Goal: Task Accomplishment & Management: Use online tool/utility

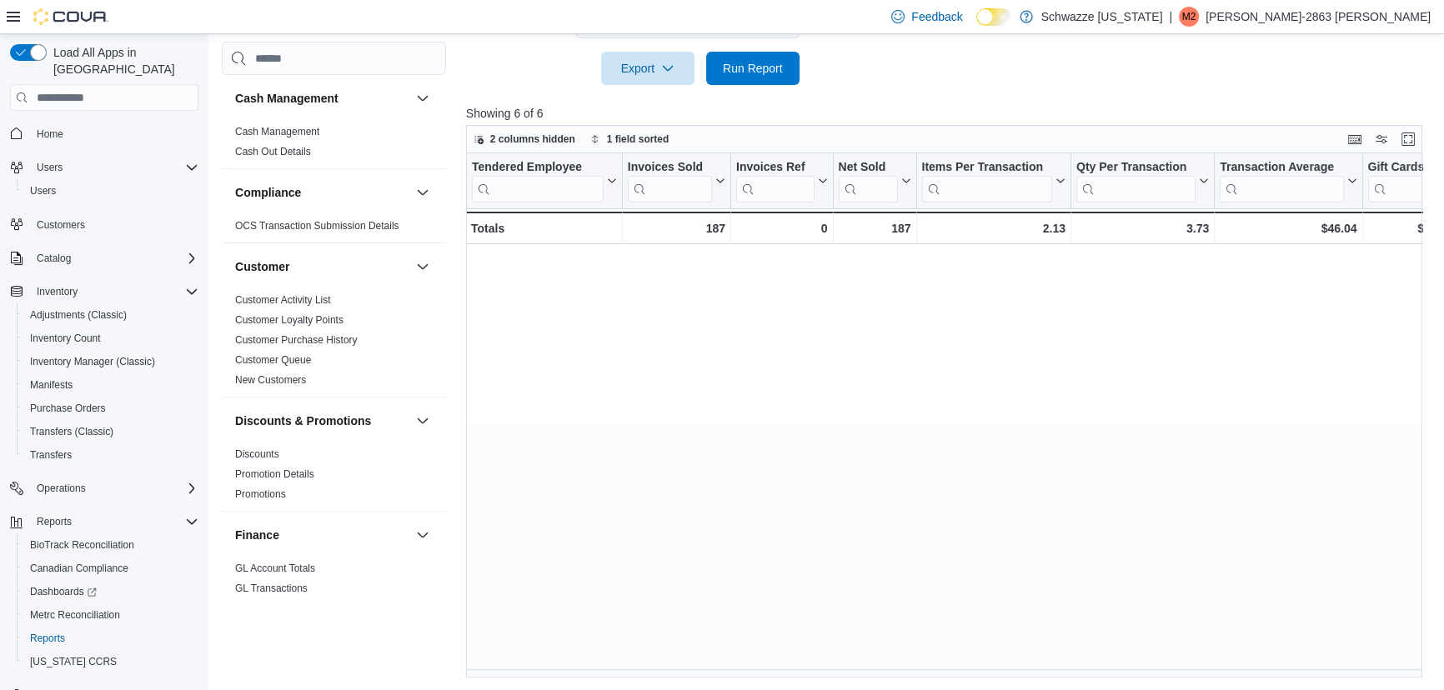
scroll to position [0, 1630]
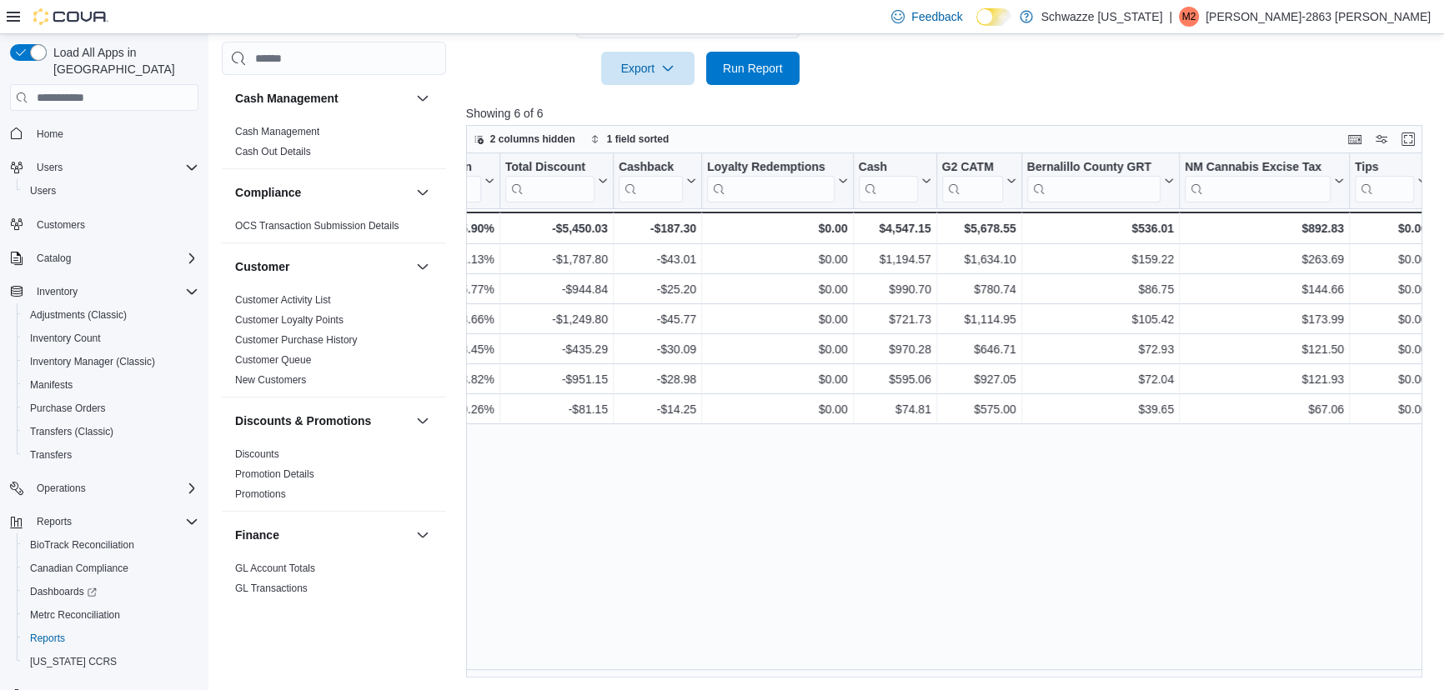
click at [1005, 564] on div "Tendered Employee Click to view column header actions Invoices Sold Click to vi…" at bounding box center [949, 415] width 966 height 524
click at [749, 68] on span "Run Report" at bounding box center [753, 67] width 60 height 17
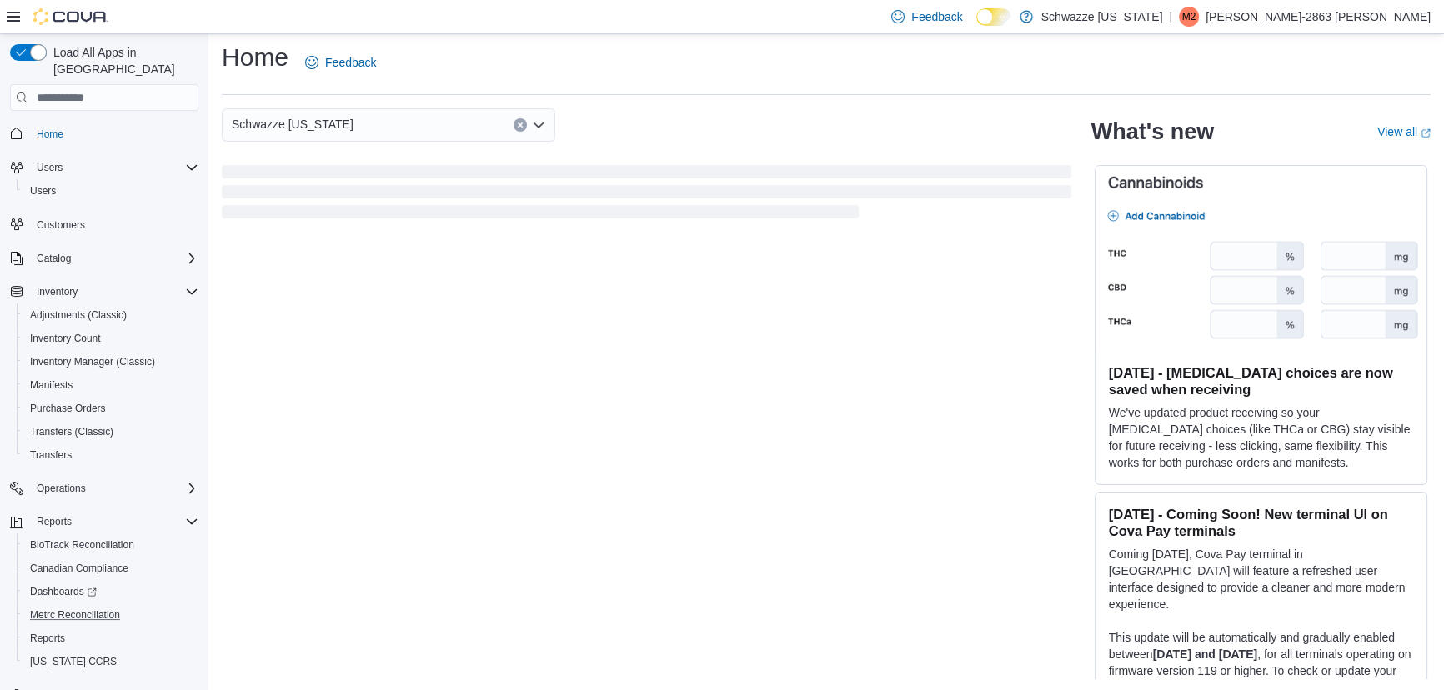
scroll to position [8, 0]
click at [39, 632] on span "Reports" at bounding box center [47, 638] width 35 height 13
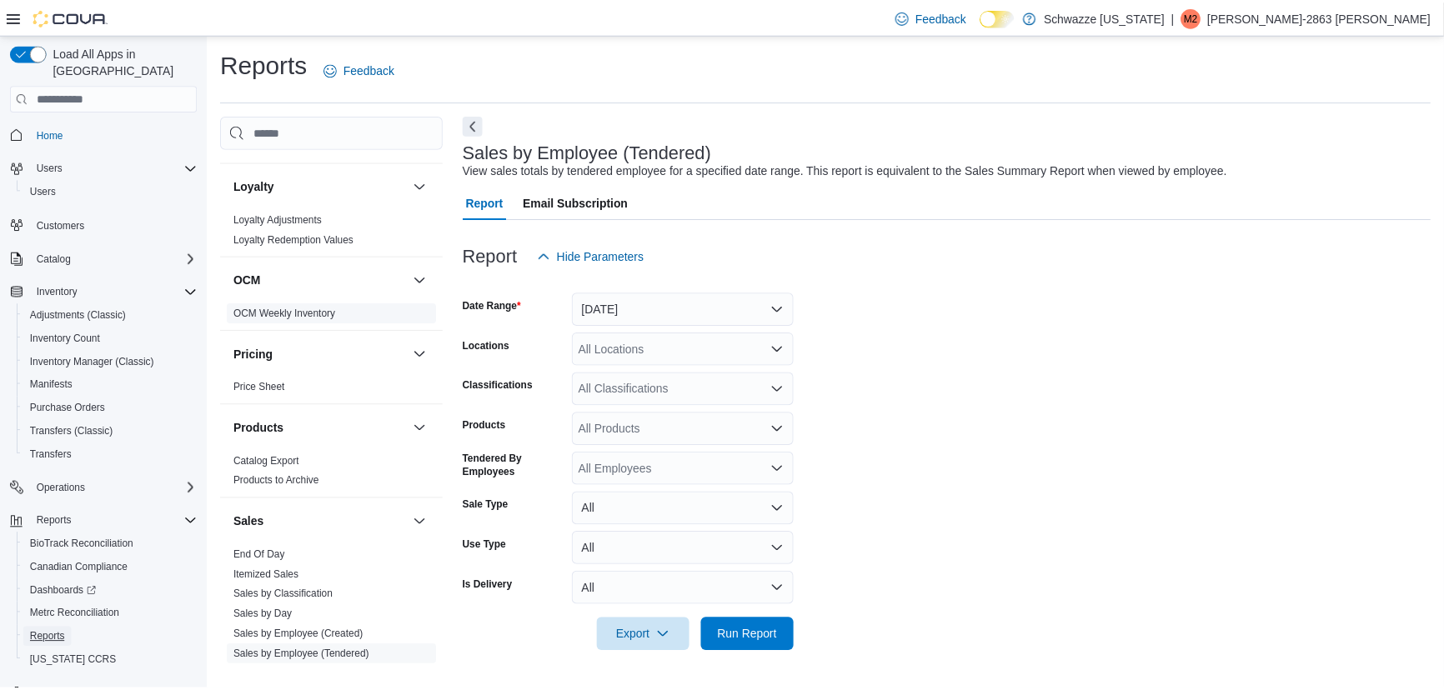
scroll to position [814, 0]
click at [256, 554] on link "End Of Day" at bounding box center [261, 553] width 52 height 12
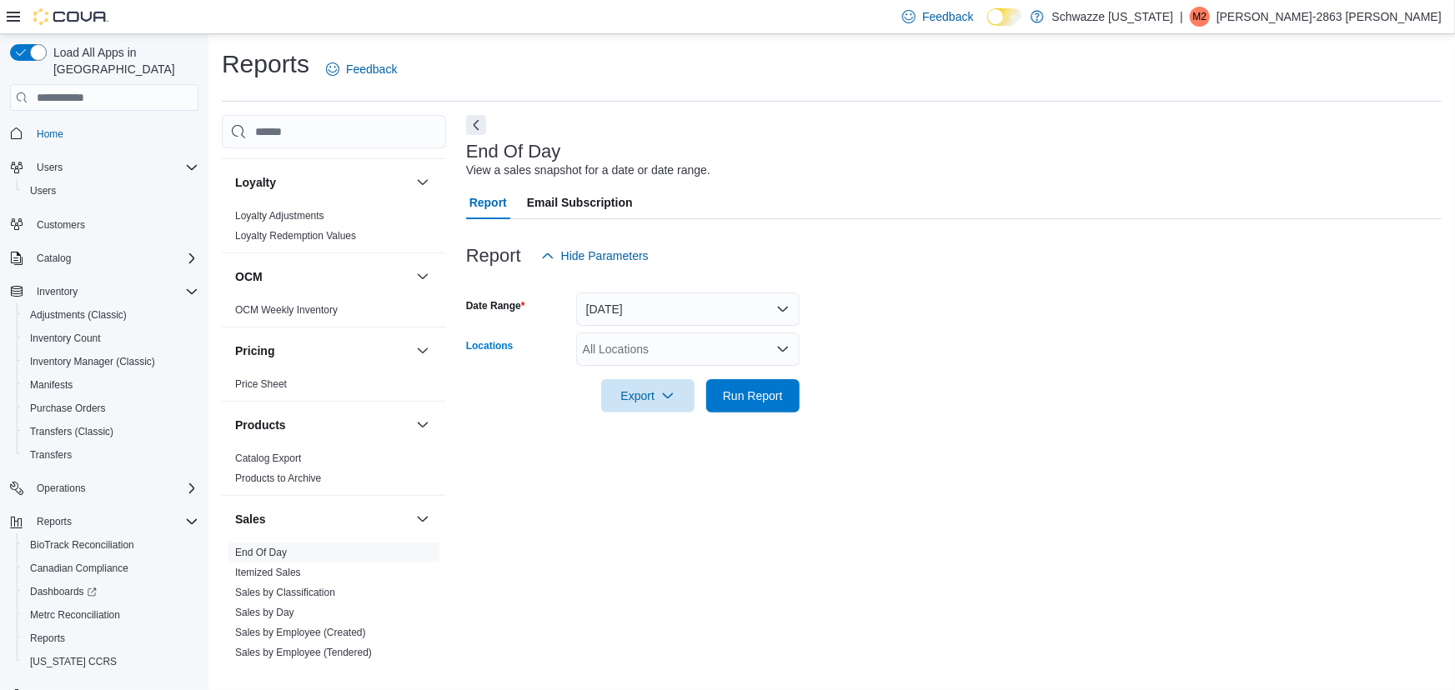
click at [739, 346] on div "All Locations" at bounding box center [687, 349] width 223 height 33
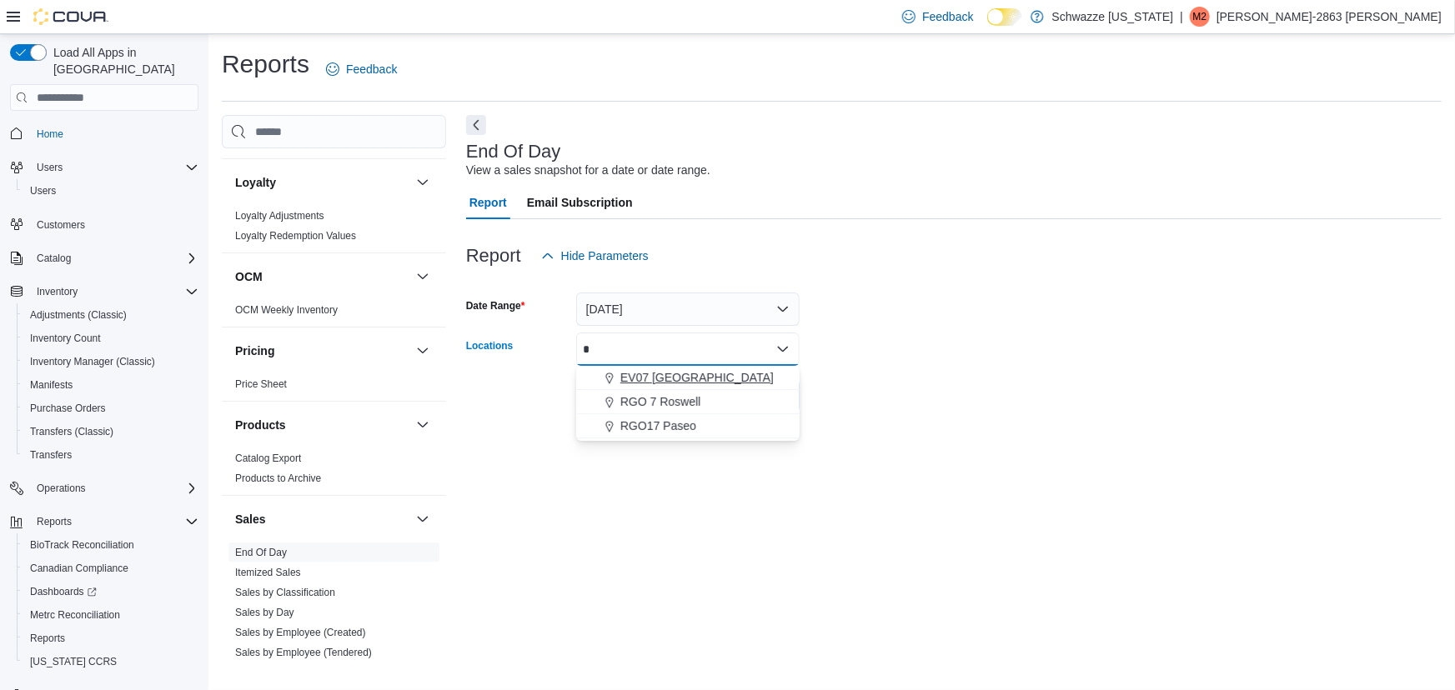
type input "*"
click at [732, 373] on div "EV07 [GEOGRAPHIC_DATA]" at bounding box center [687, 377] width 203 height 17
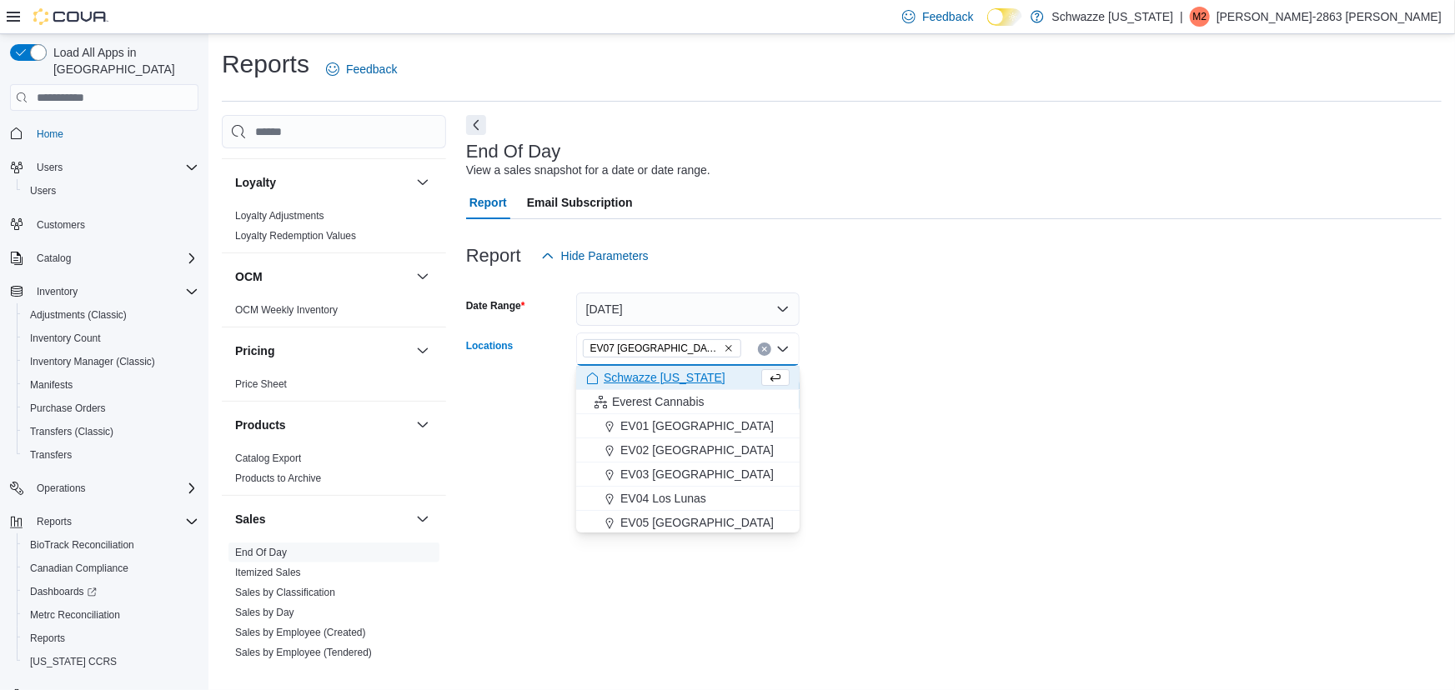
click at [883, 370] on div at bounding box center [953, 372] width 975 height 13
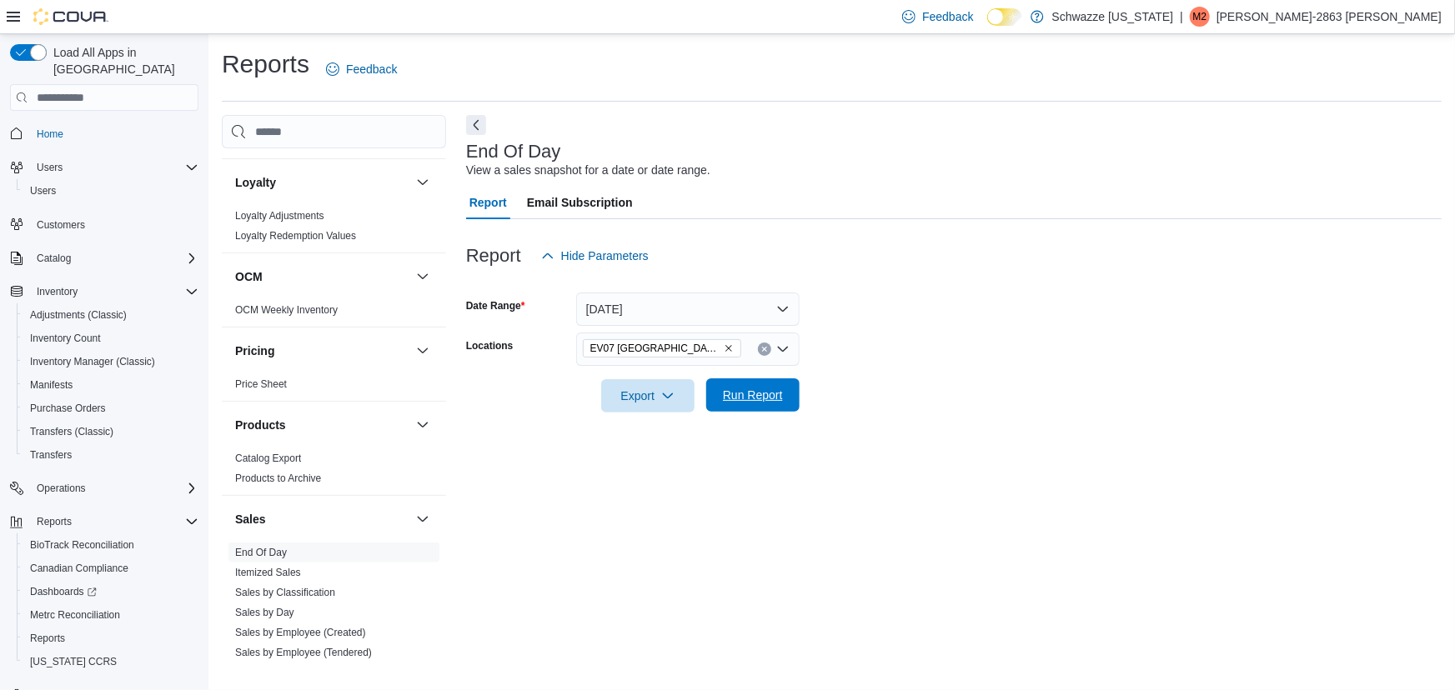
click at [785, 403] on span "Run Report" at bounding box center [752, 394] width 73 height 33
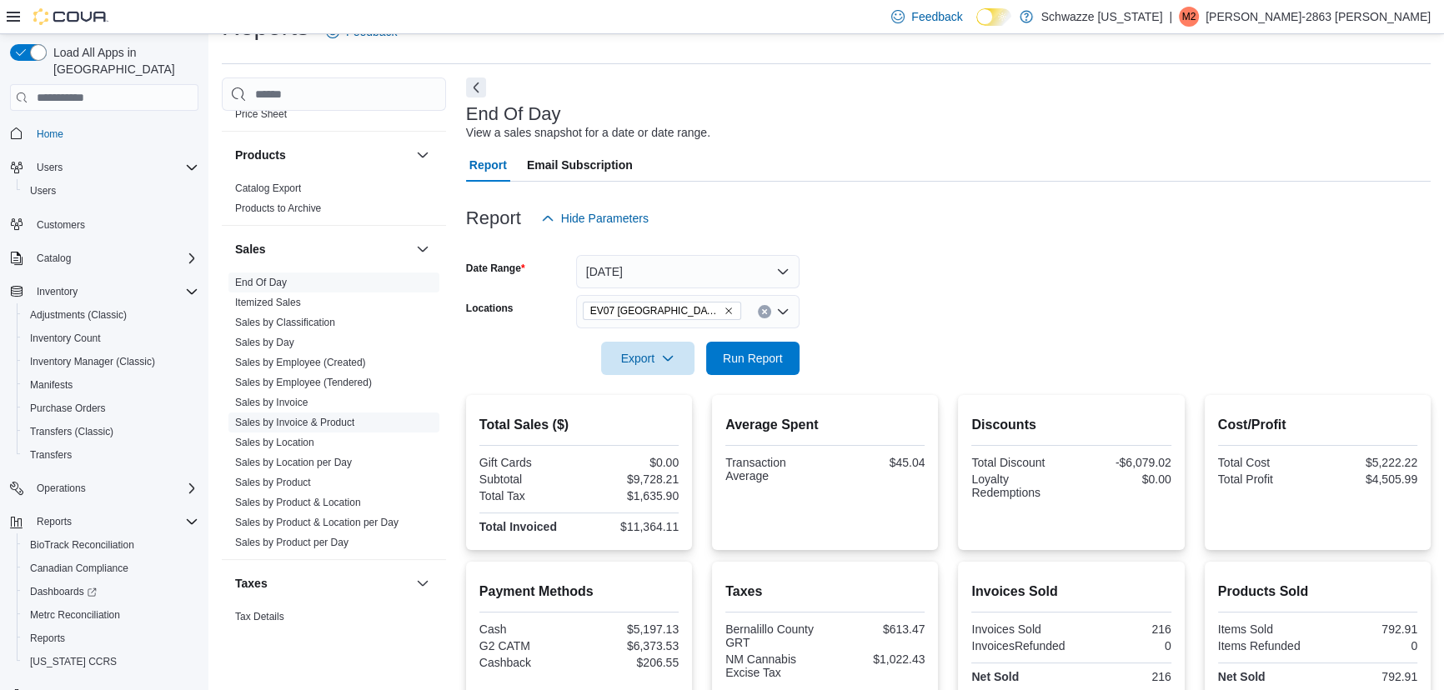
scroll to position [1060, 0]
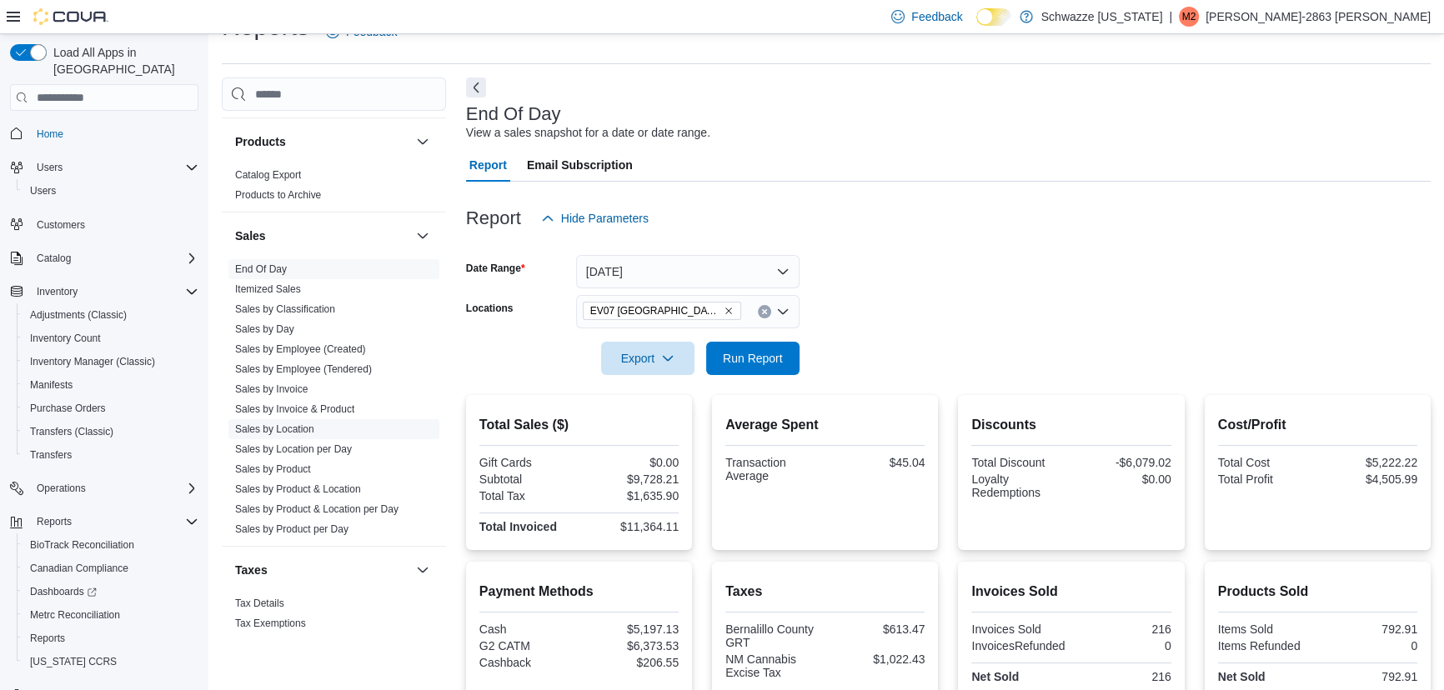
click at [295, 428] on link "Sales by Location" at bounding box center [274, 429] width 79 height 12
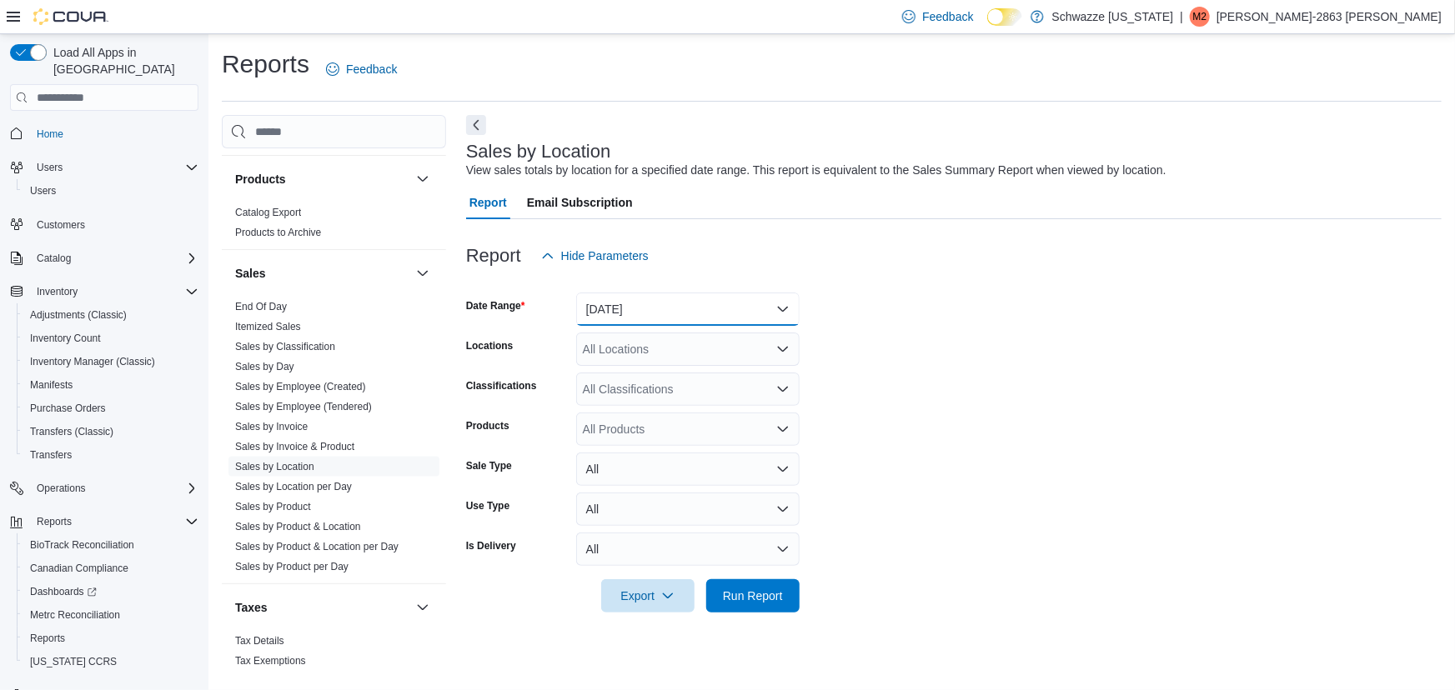
click at [659, 304] on button "[DATE]" at bounding box center [687, 309] width 223 height 33
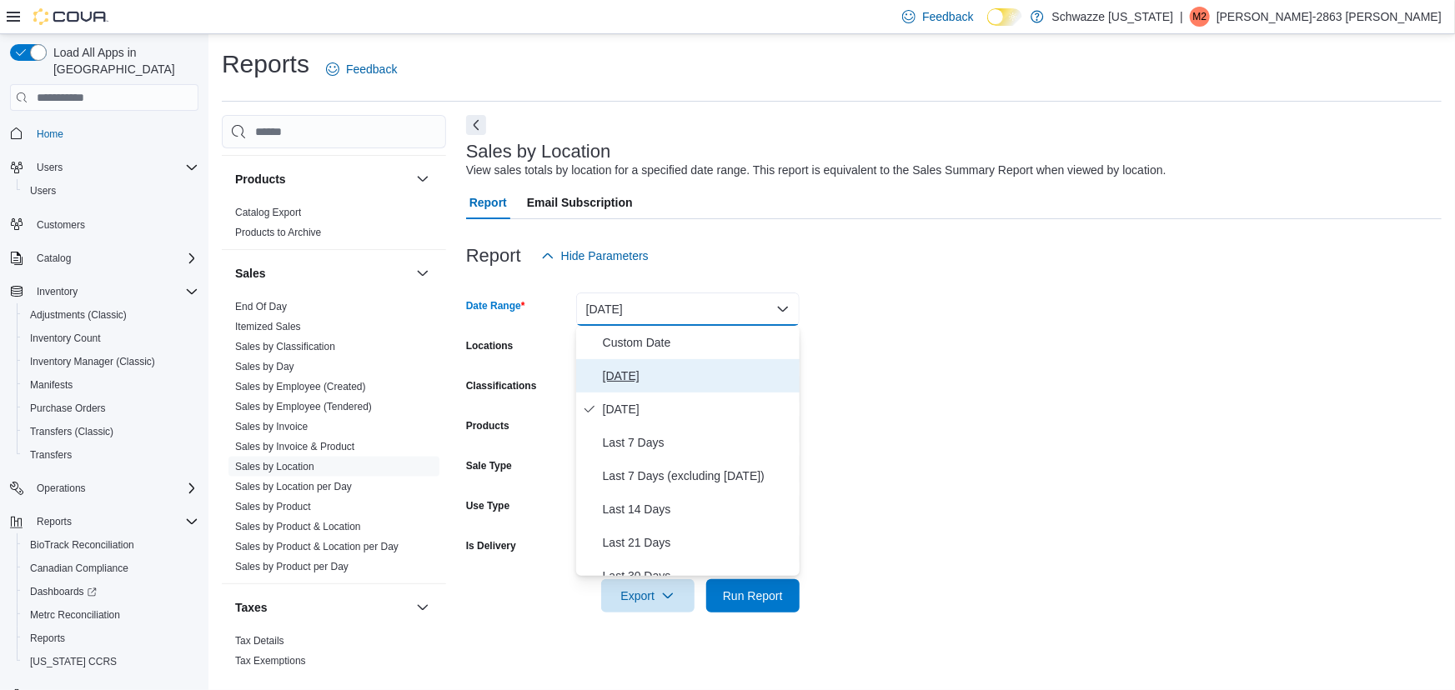
click at [648, 366] on span "[DATE]" at bounding box center [698, 376] width 190 height 20
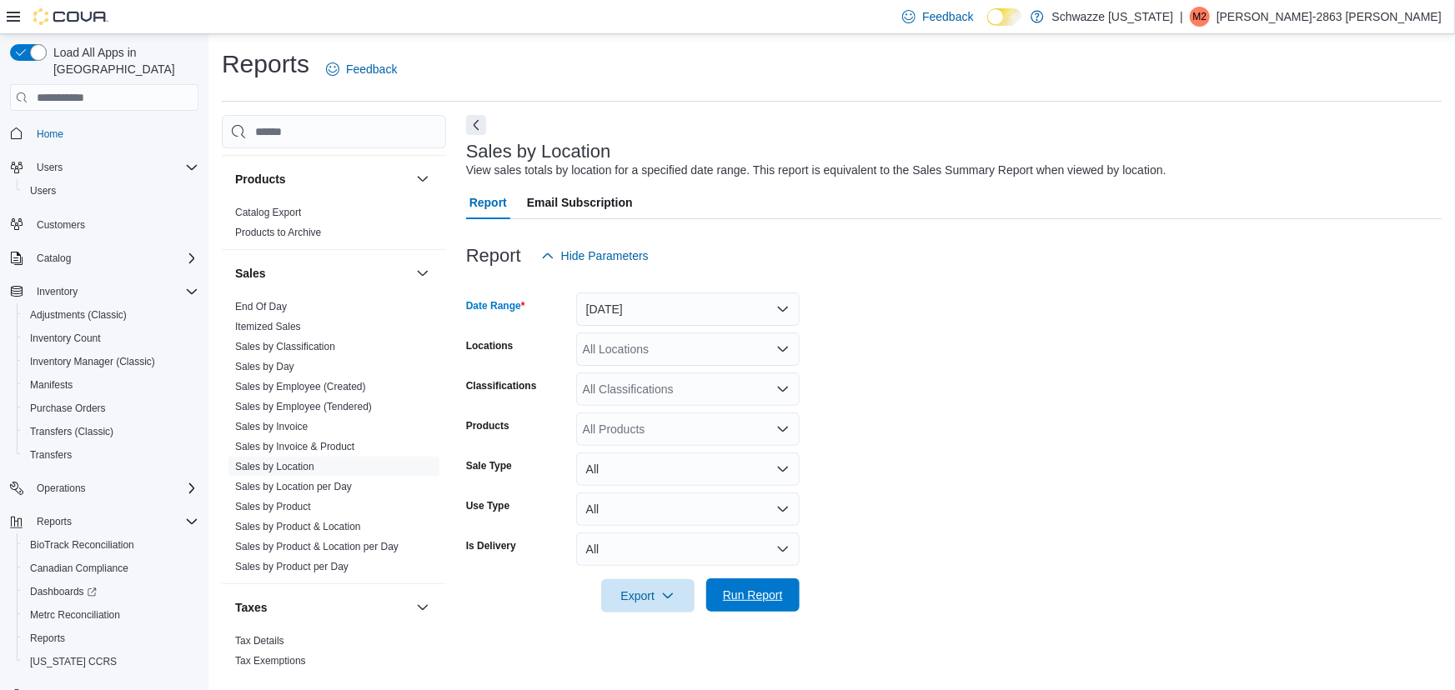
click at [749, 607] on span "Run Report" at bounding box center [752, 595] width 73 height 33
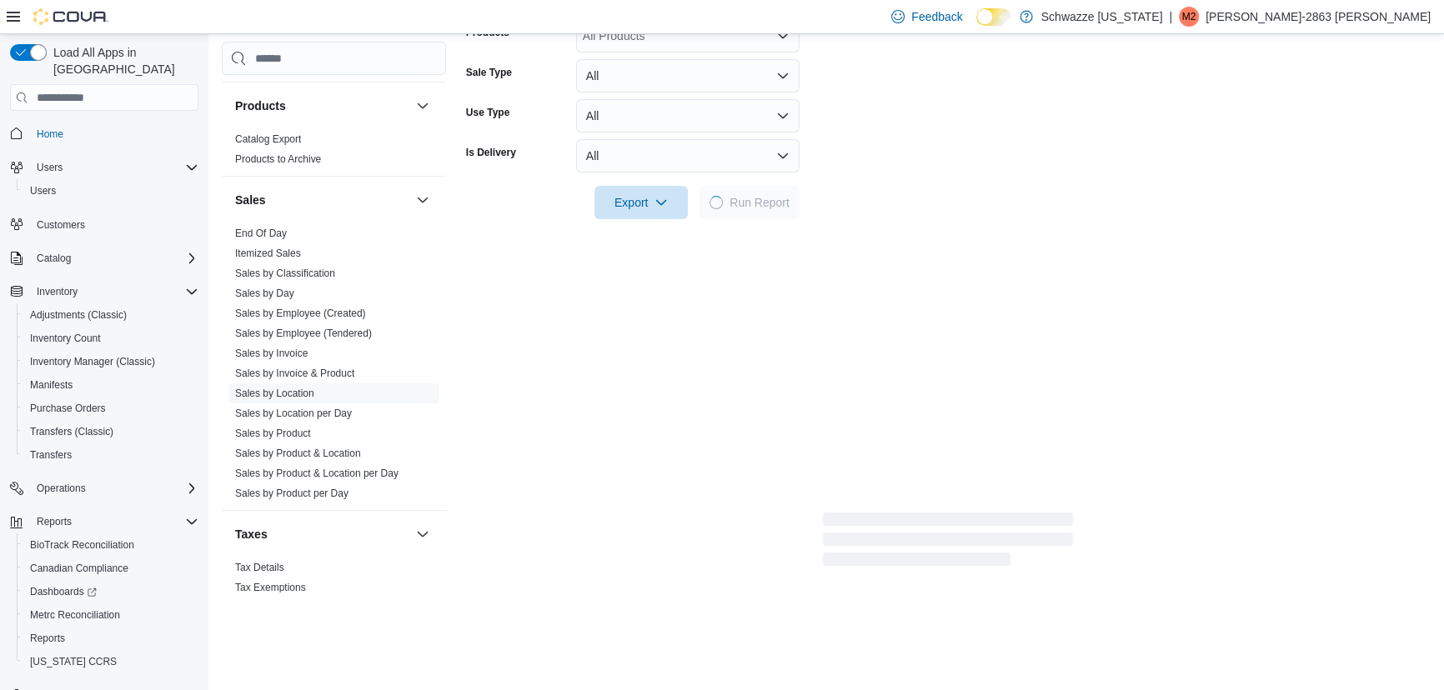
scroll to position [398, 0]
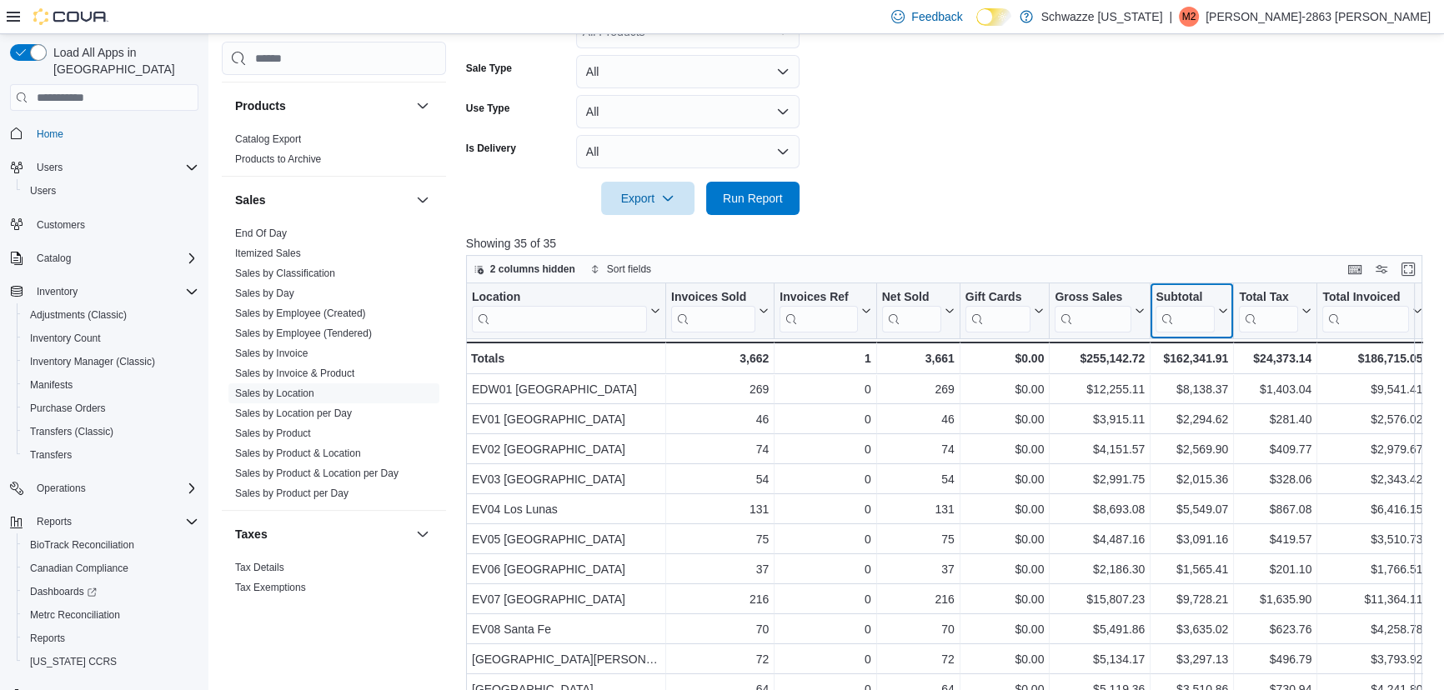
click at [1217, 317] on button "Subtotal" at bounding box center [1191, 311] width 73 height 43
click at [1214, 395] on span "Sort High-Low" at bounding box center [1203, 394] width 63 height 13
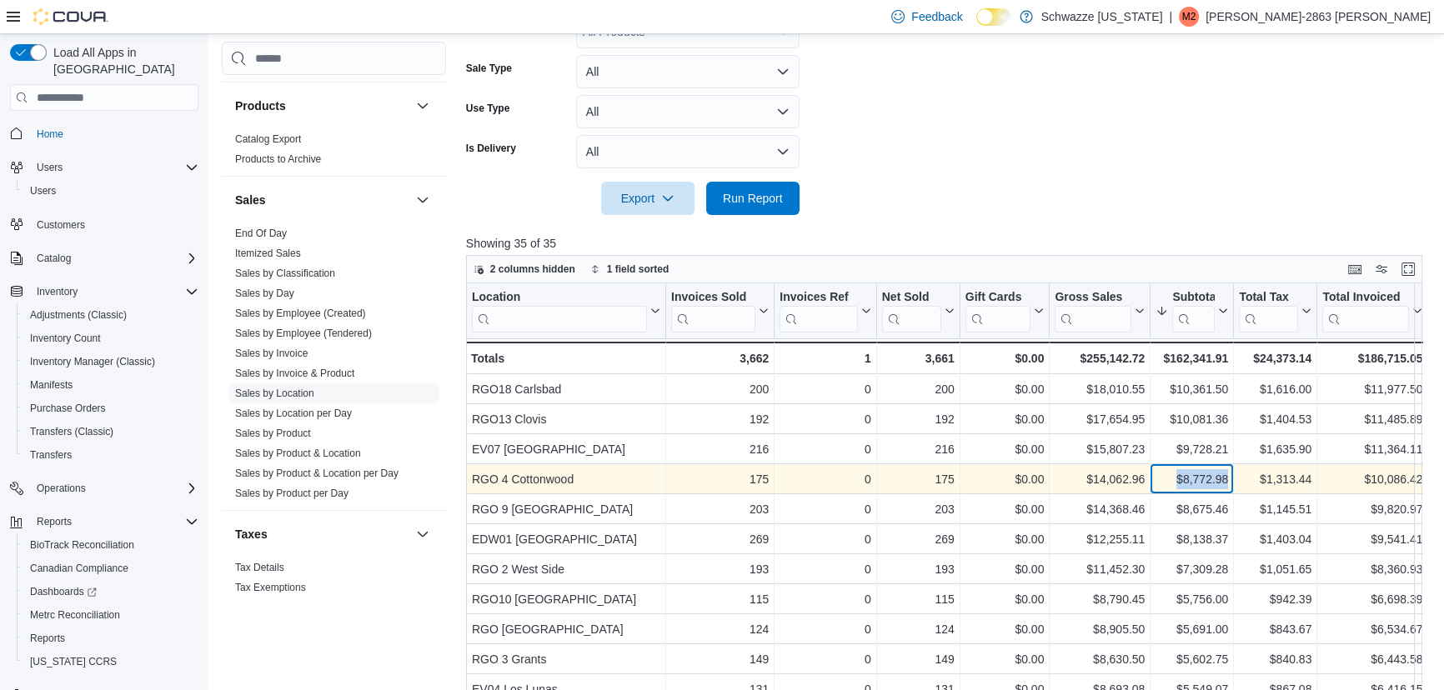
drag, startPoint x: 1176, startPoint y: 478, endPoint x: 1249, endPoint y: 488, distance: 73.1
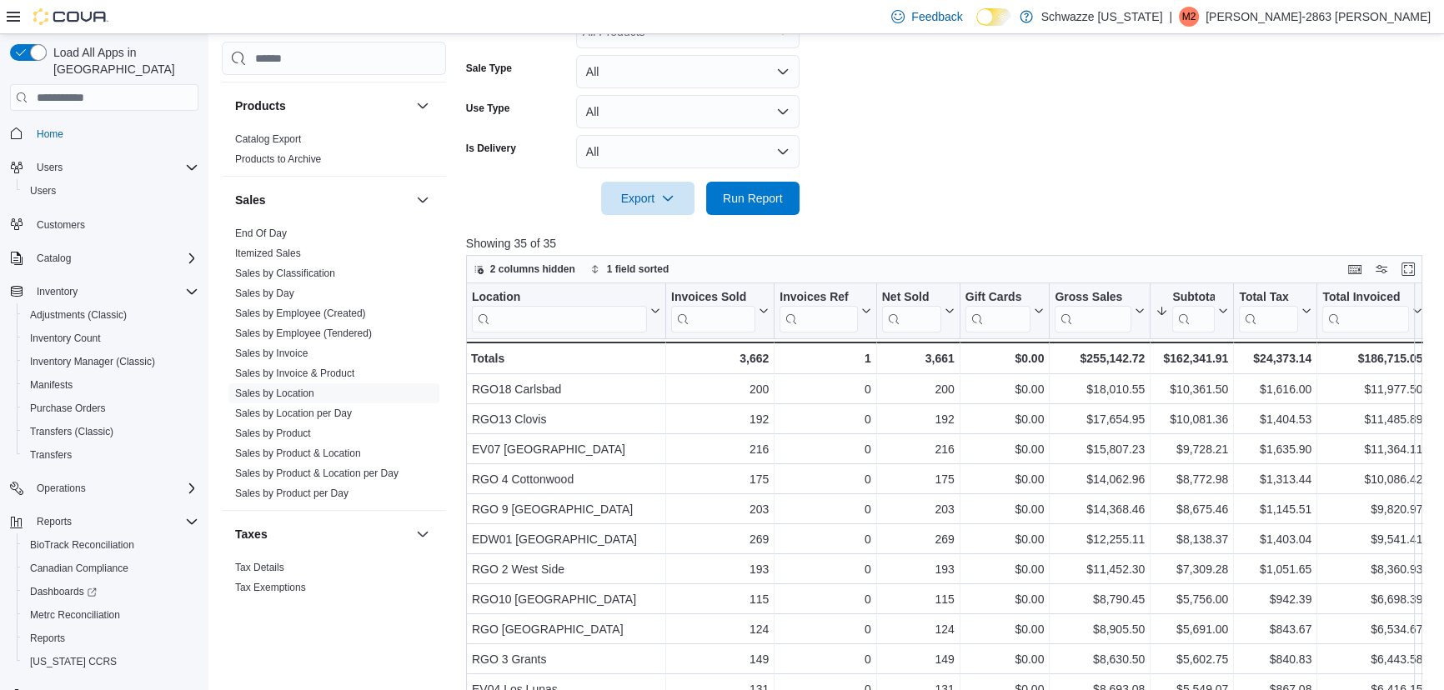
click at [1286, 241] on p "Showing 35 of 35" at bounding box center [949, 243] width 966 height 17
click at [1200, 226] on div at bounding box center [949, 225] width 966 height 20
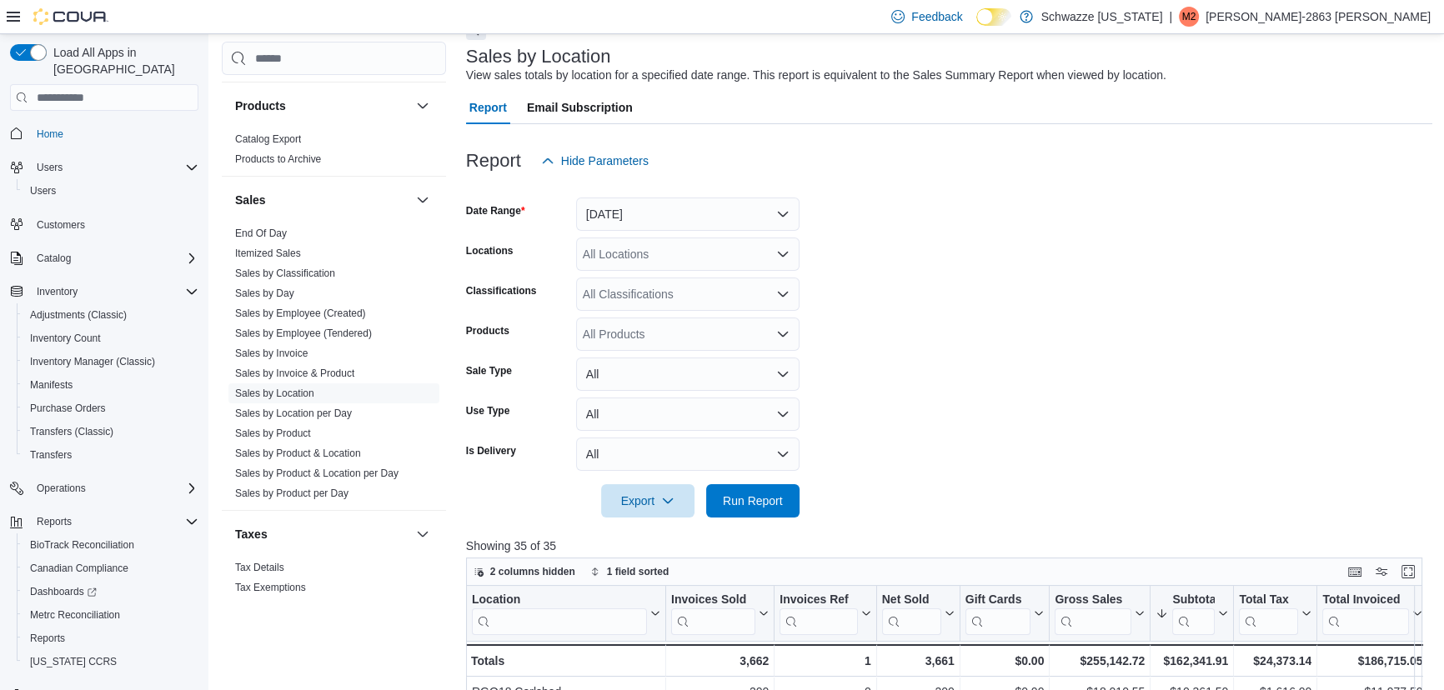
scroll to position [57, 0]
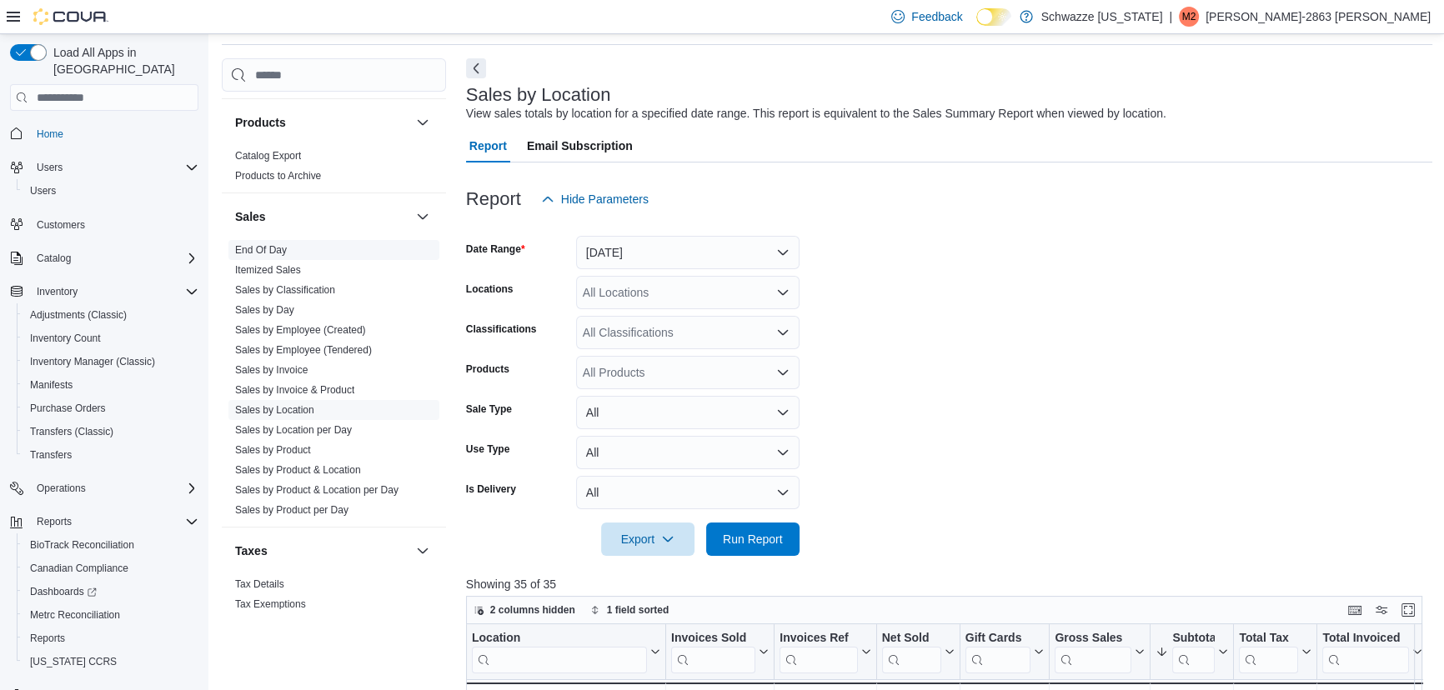
click at [273, 250] on link "End Of Day" at bounding box center [261, 250] width 52 height 12
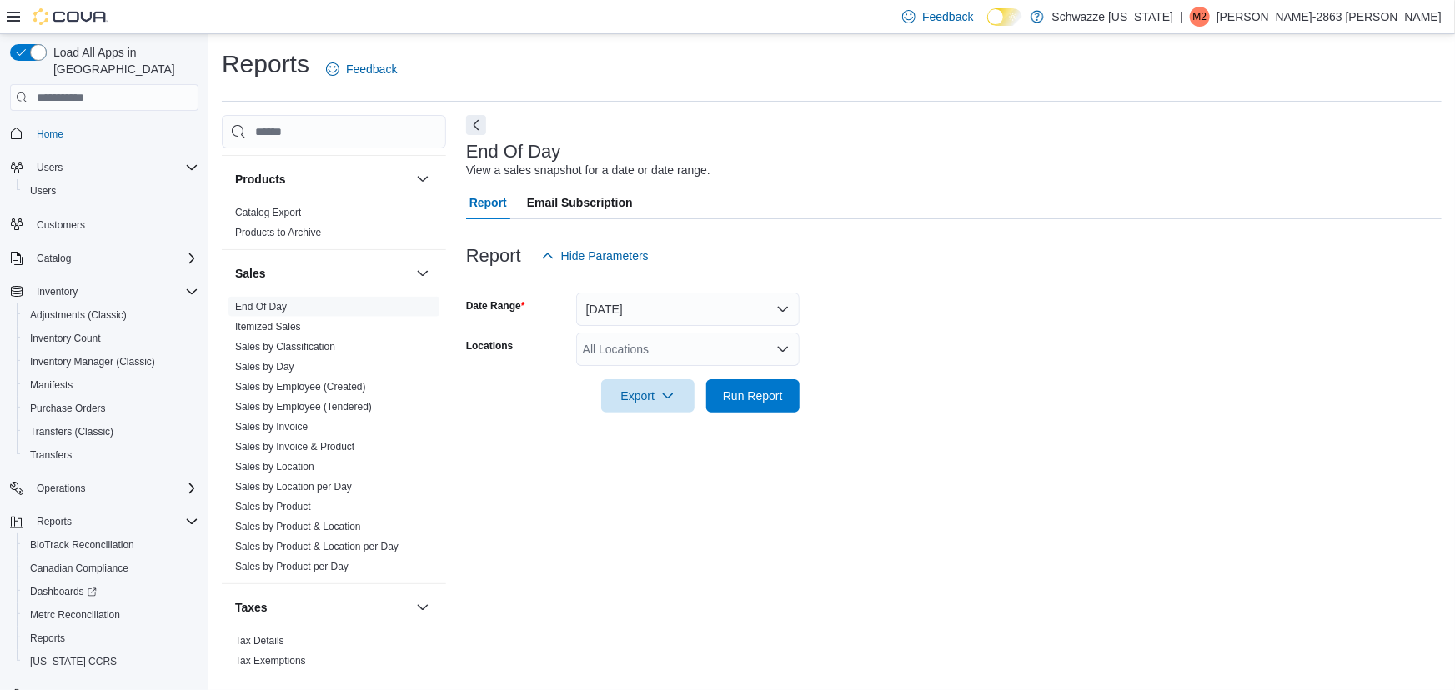
click at [704, 361] on div "All Locations" at bounding box center [687, 349] width 223 height 33
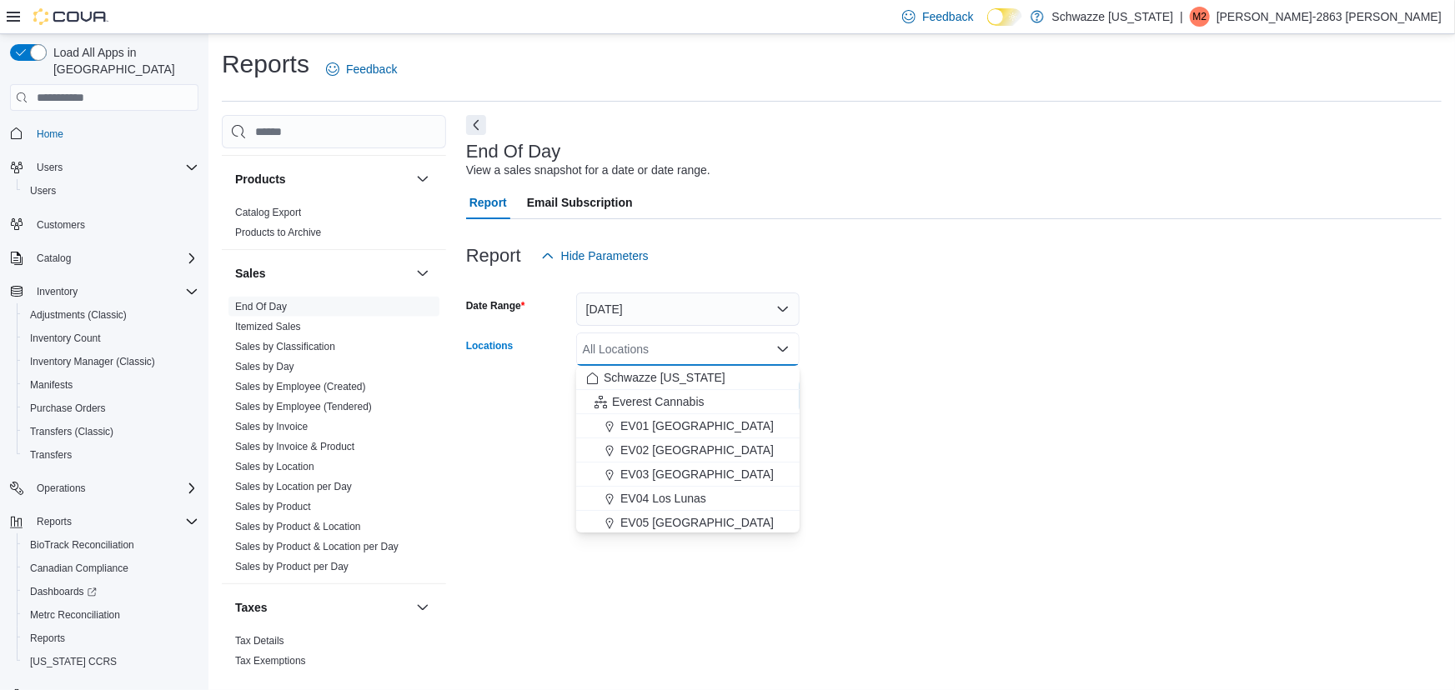
click at [841, 303] on form "Date Range [DATE] Locations All Locations Combo box. Selected. Combo box input.…" at bounding box center [953, 343] width 975 height 140
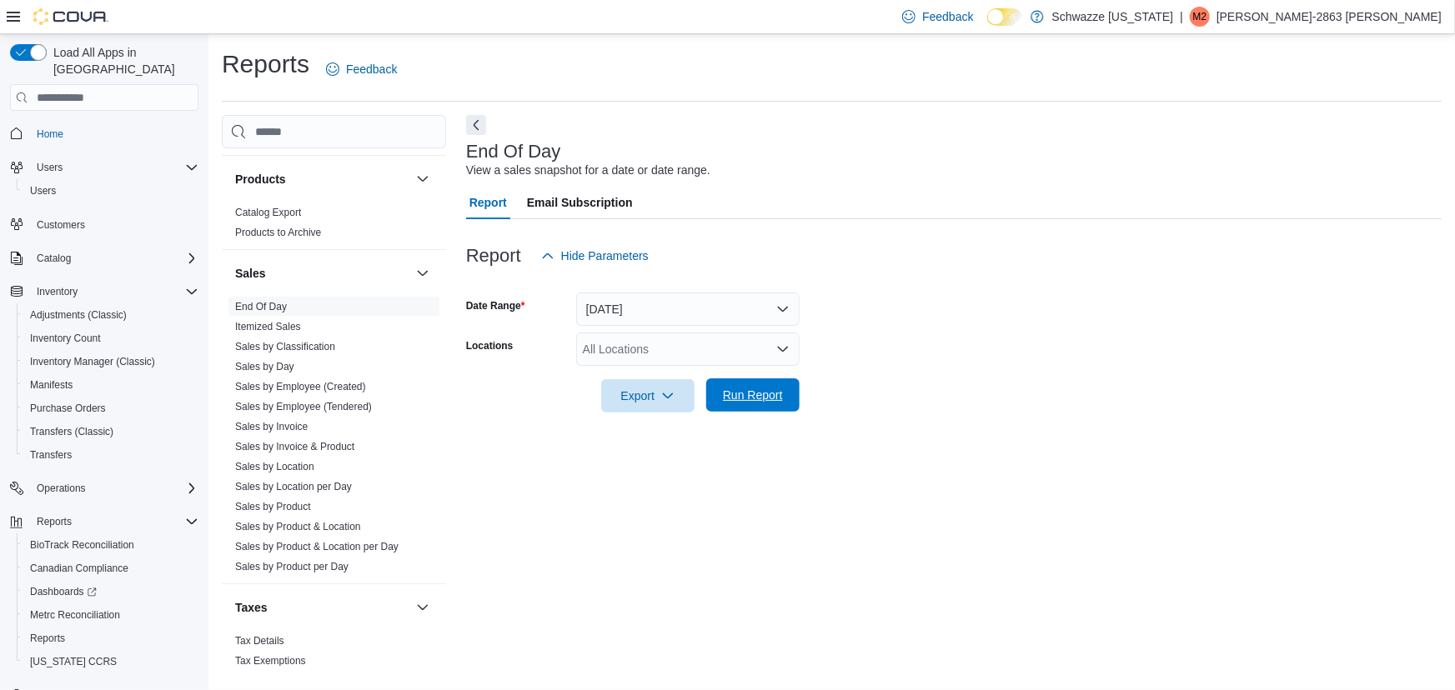
click at [780, 398] on span "Run Report" at bounding box center [753, 395] width 60 height 17
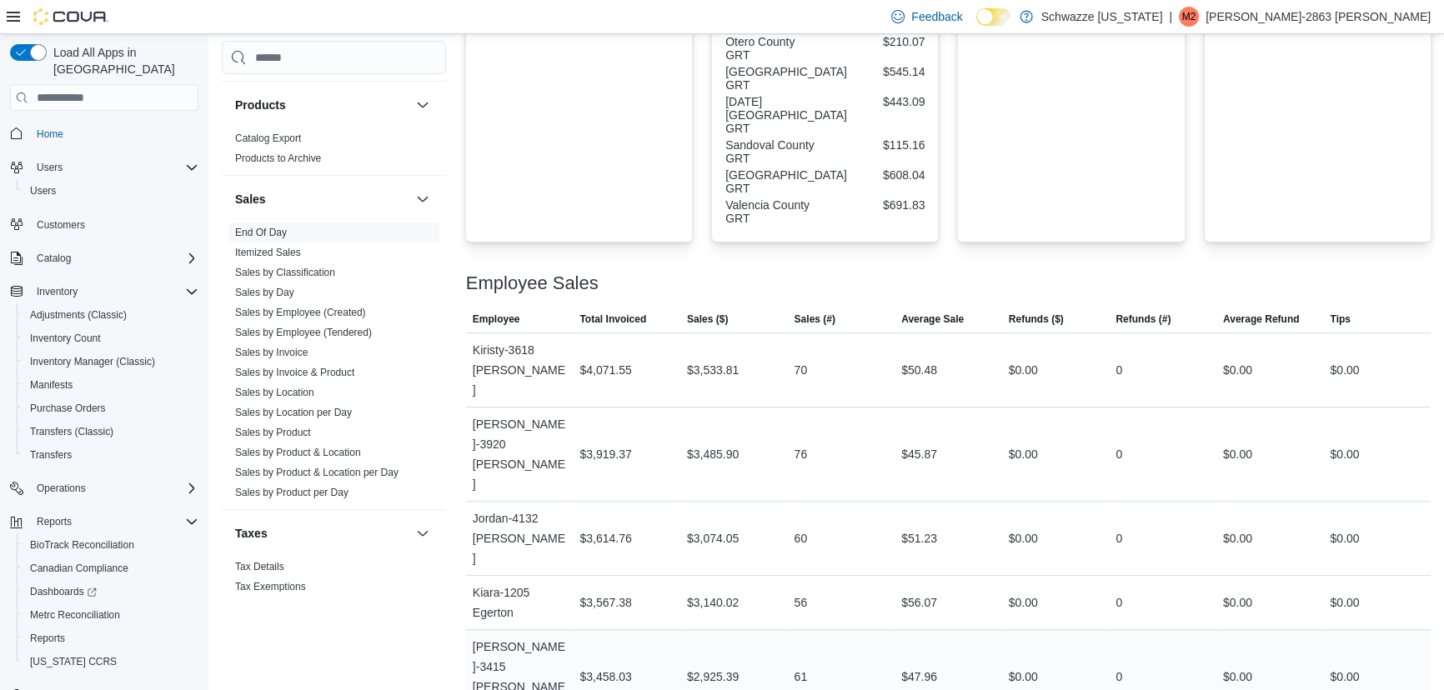
scroll to position [871, 0]
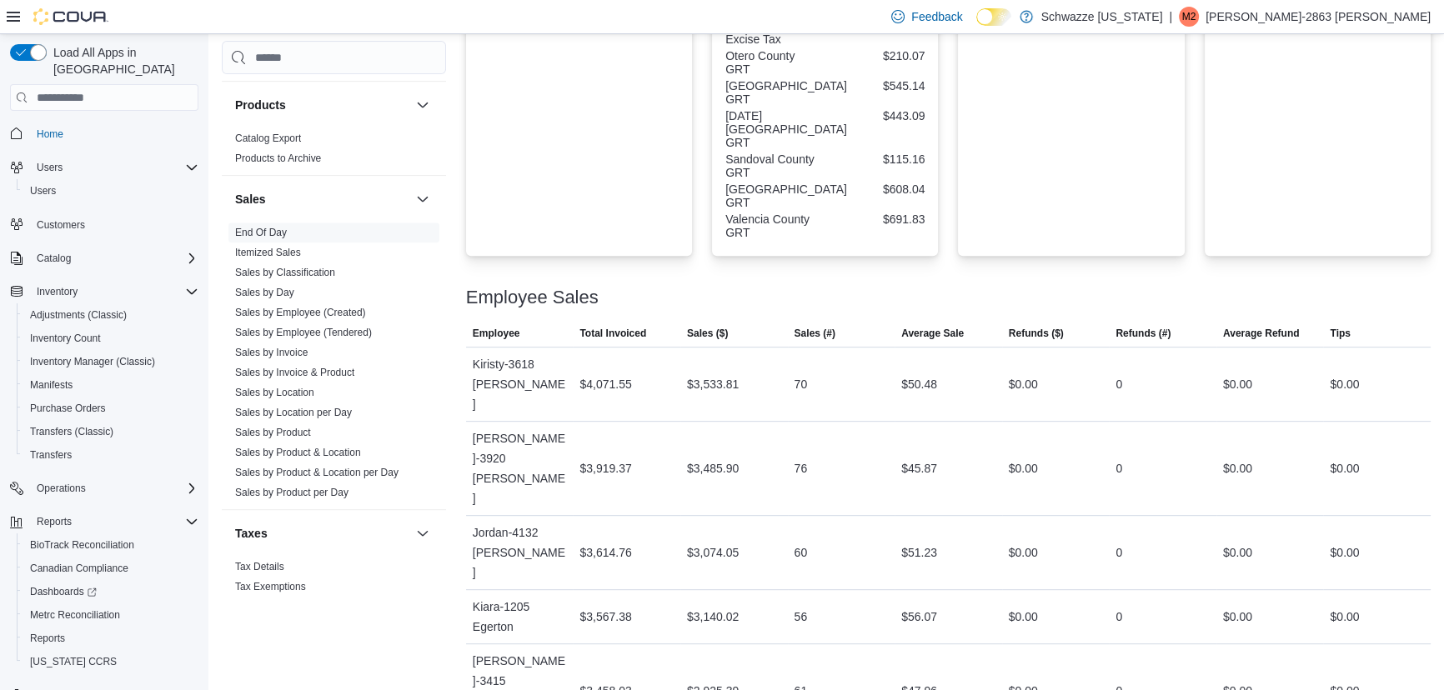
click at [1148, 268] on div at bounding box center [948, 278] width 965 height 20
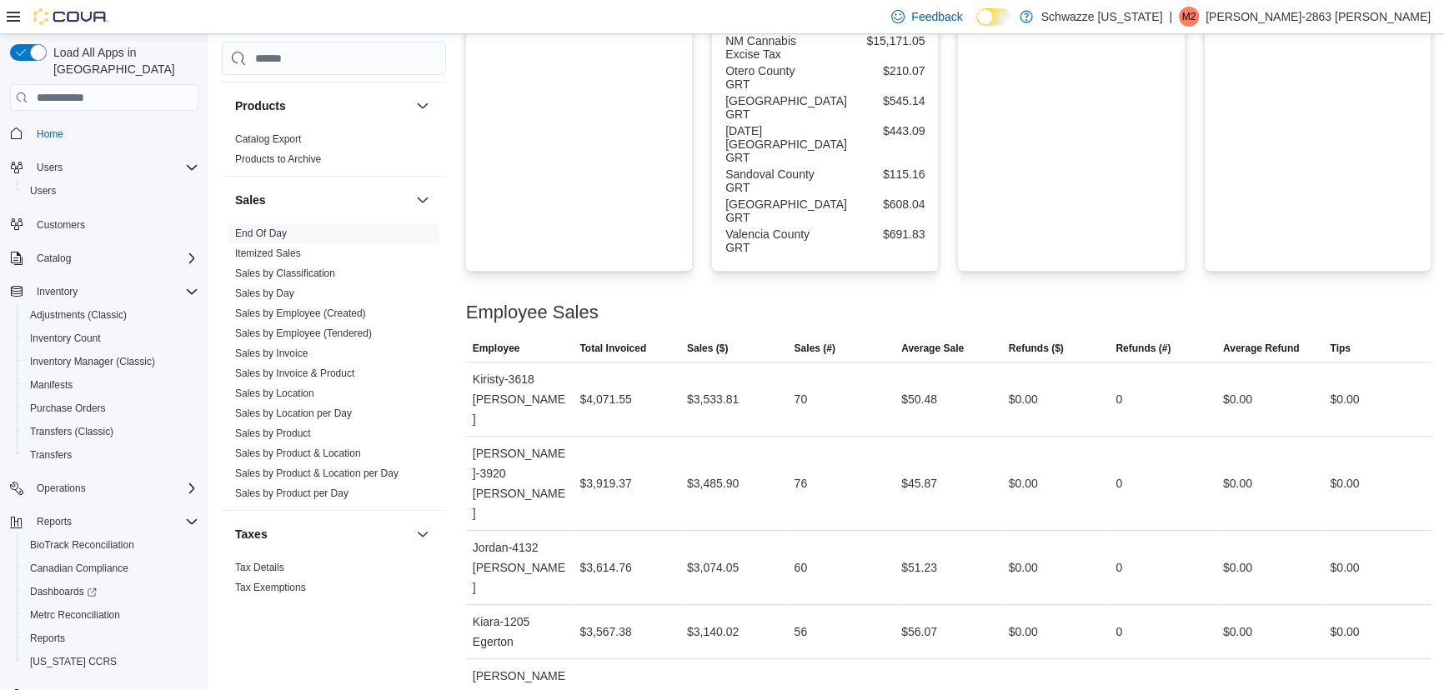
scroll to position [852, 0]
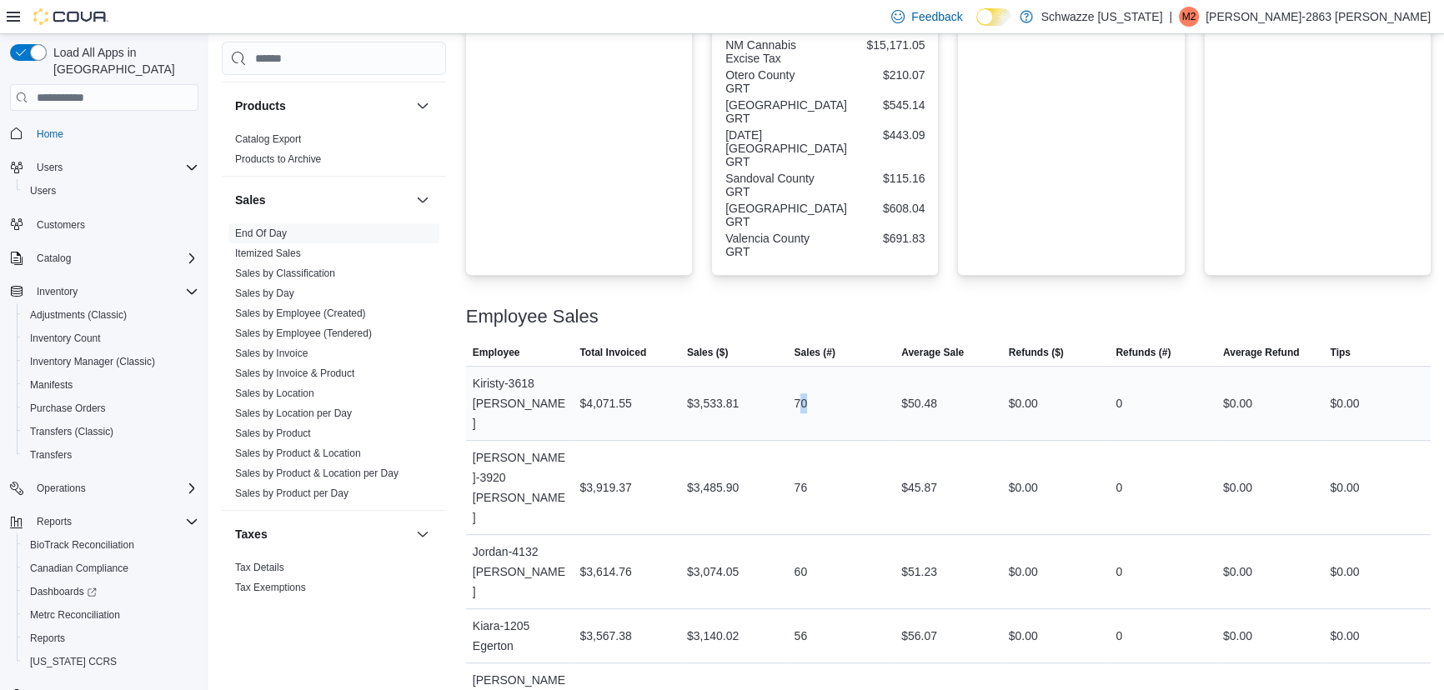
drag, startPoint x: 800, startPoint y: 361, endPoint x: 875, endPoint y: 368, distance: 75.4
click at [875, 387] on div "70" at bounding box center [842, 403] width 108 height 33
drag, startPoint x: 791, startPoint y: 422, endPoint x: 829, endPoint y: 421, distance: 38.4
click at [819, 471] on div "76" at bounding box center [842, 487] width 108 height 33
drag, startPoint x: 796, startPoint y: 472, endPoint x: 816, endPoint y: 475, distance: 20.3
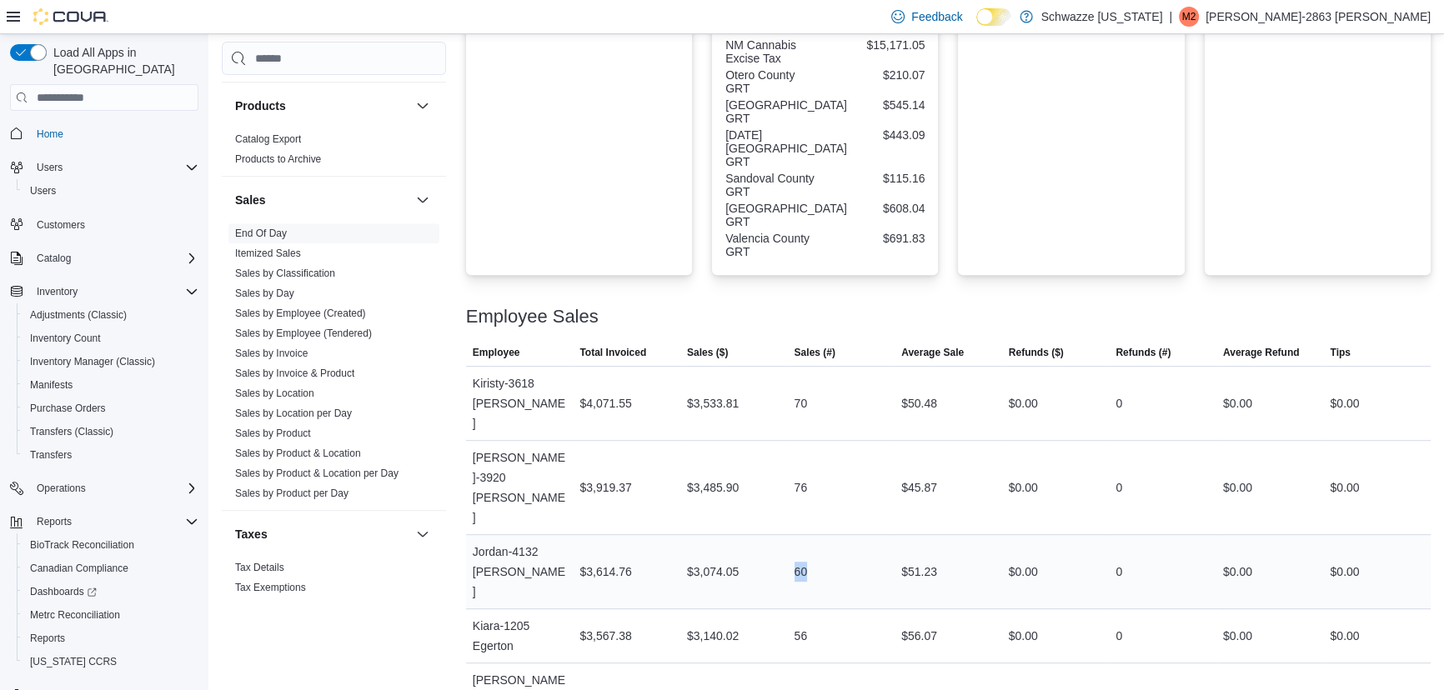
click at [814, 555] on div "60" at bounding box center [842, 571] width 108 height 33
click at [869, 441] on td "Sales (#) 76" at bounding box center [842, 488] width 108 height 94
click at [1085, 245] on div "Invoices Sold Invoices Sold 3,664 InvoicesRefunded 1 Net Sold 3,663" at bounding box center [1071, 11] width 226 height 528
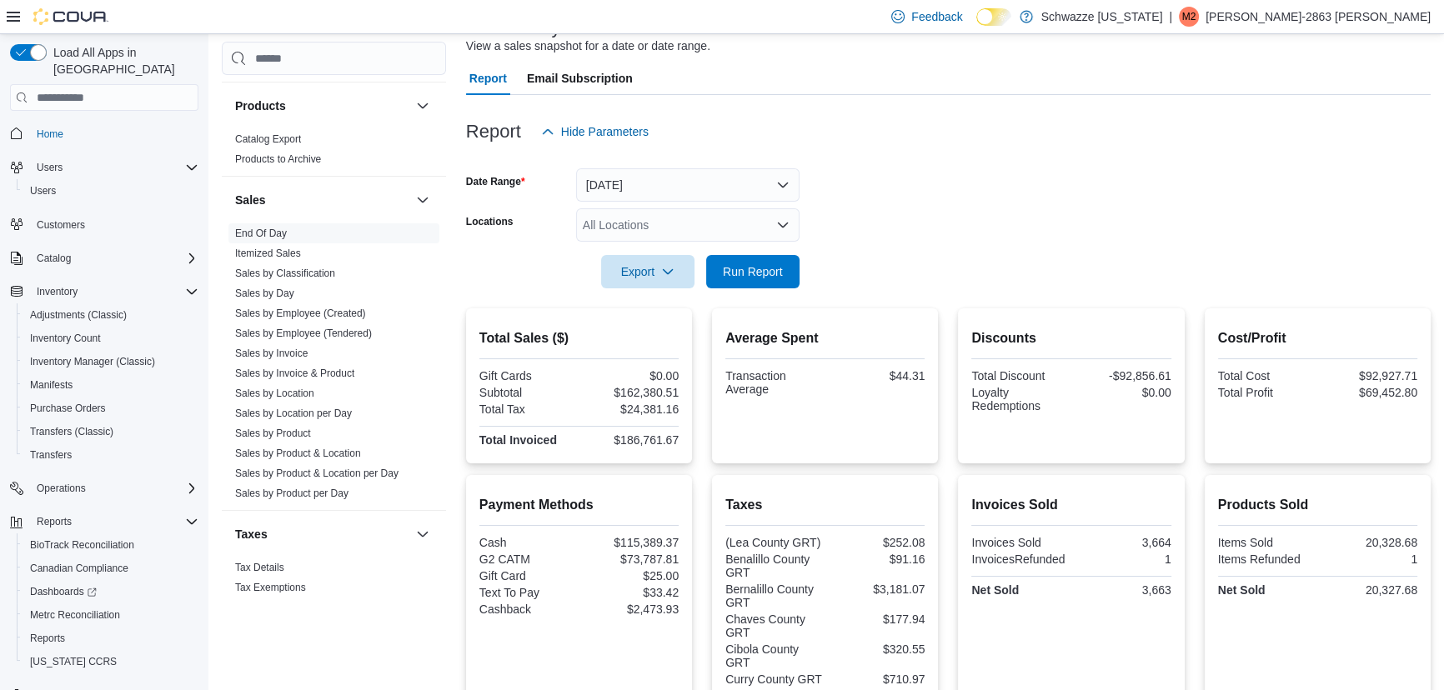
scroll to position [75, 0]
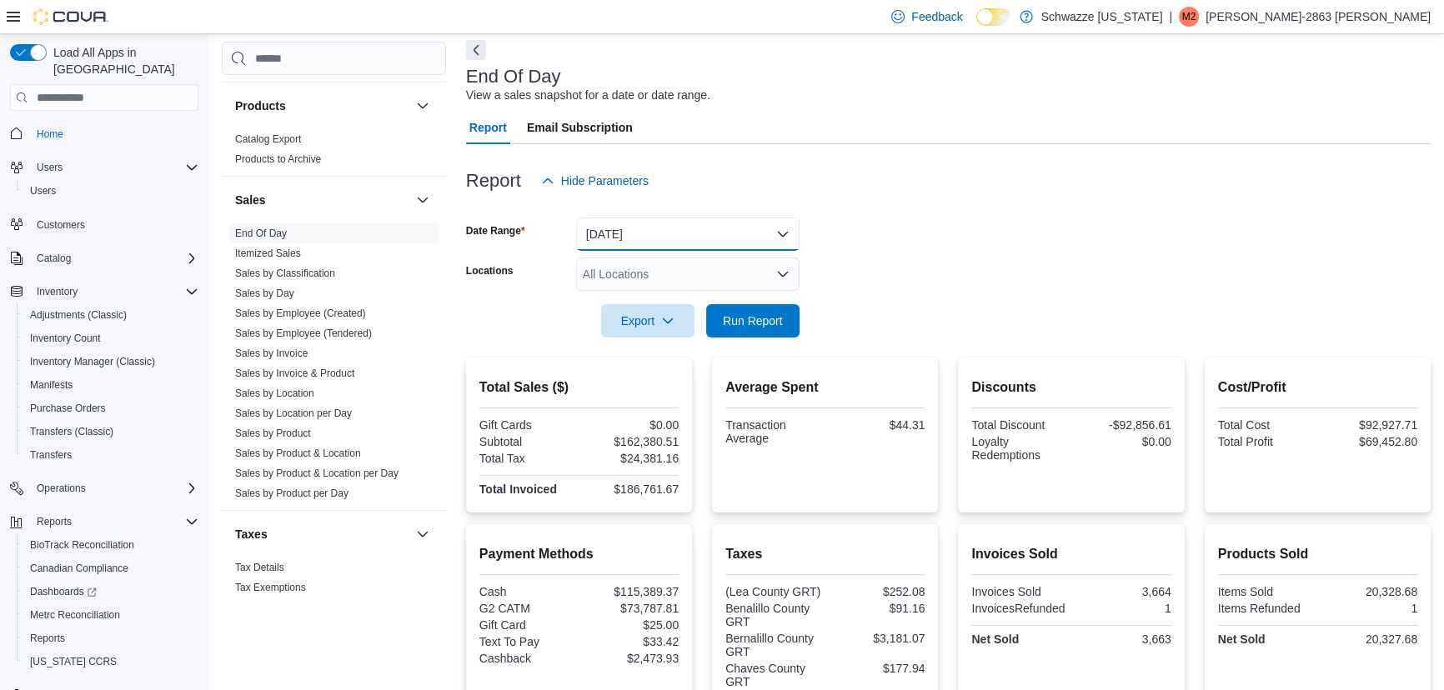
click at [718, 242] on button "[DATE]" at bounding box center [687, 234] width 223 height 33
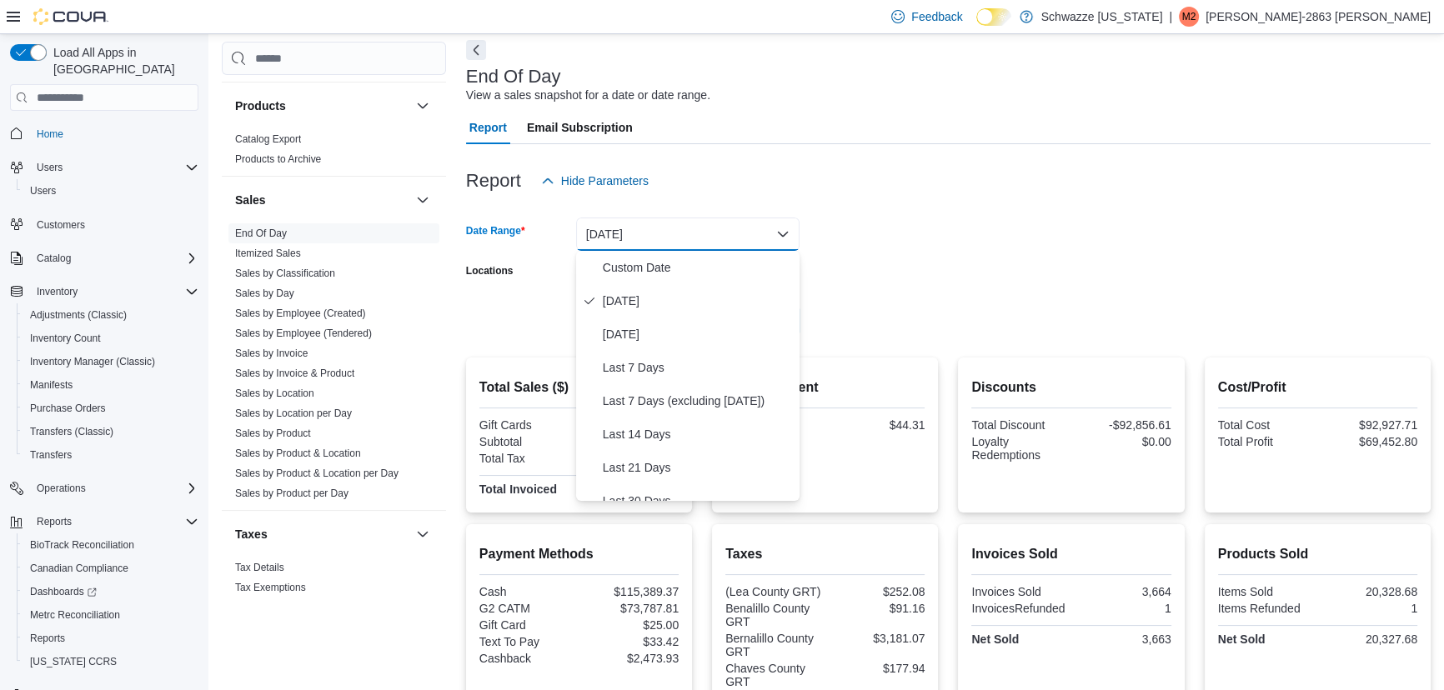
scroll to position [57, 0]
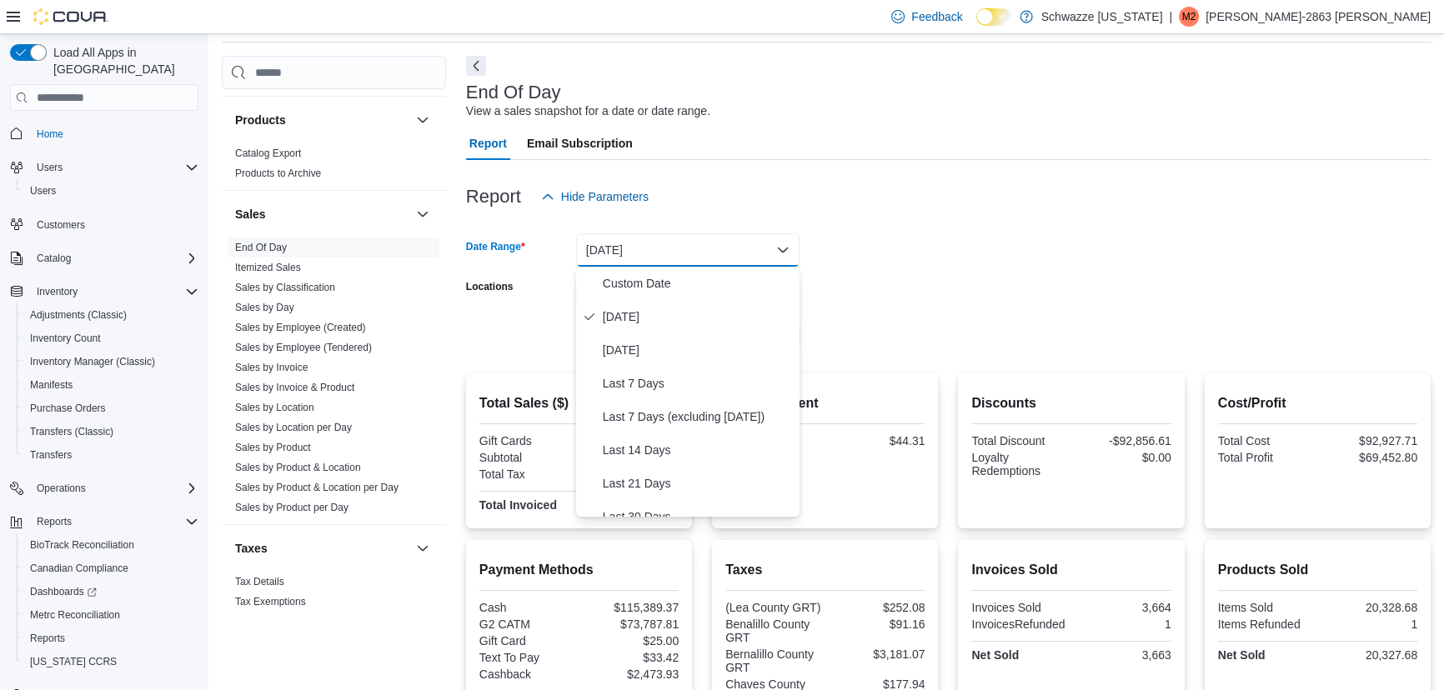
click at [1009, 235] on form "Date Range [DATE] Locations All Locations Export Run Report" at bounding box center [948, 283] width 965 height 140
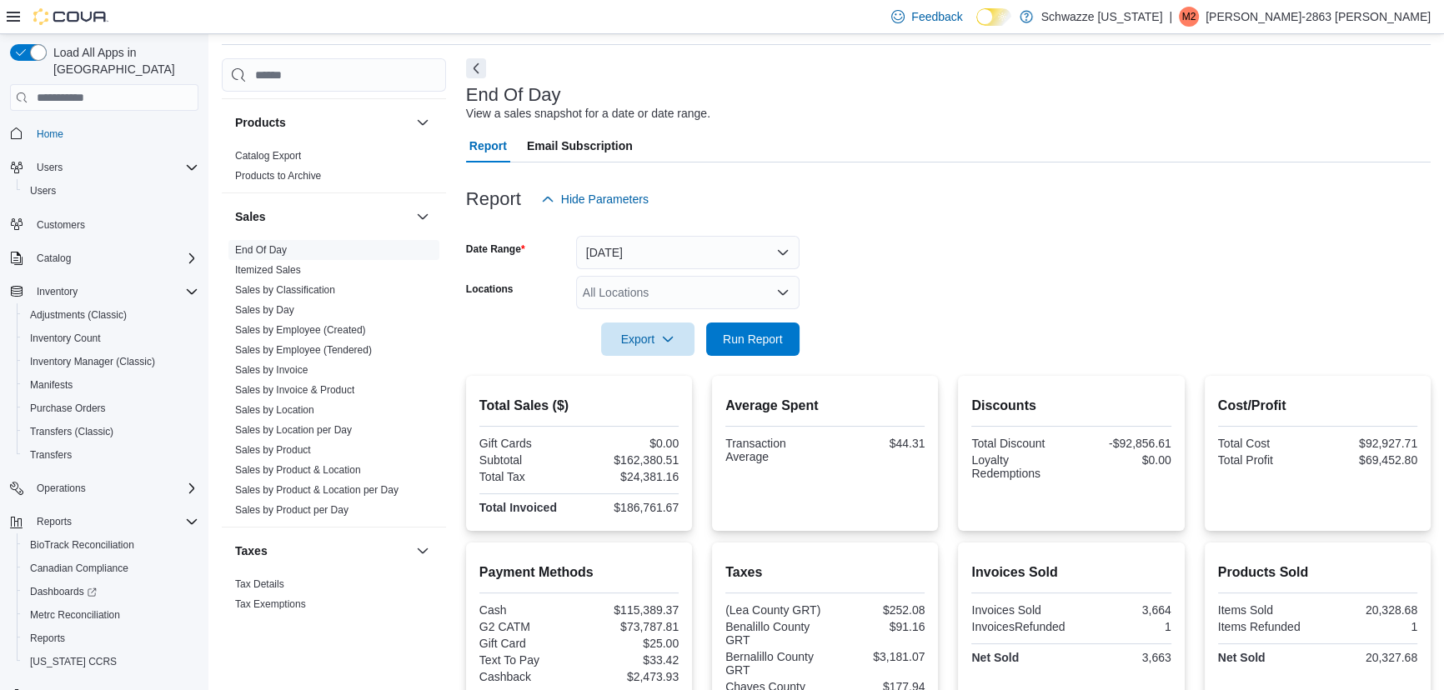
click at [719, 287] on div "All Locations" at bounding box center [687, 292] width 223 height 33
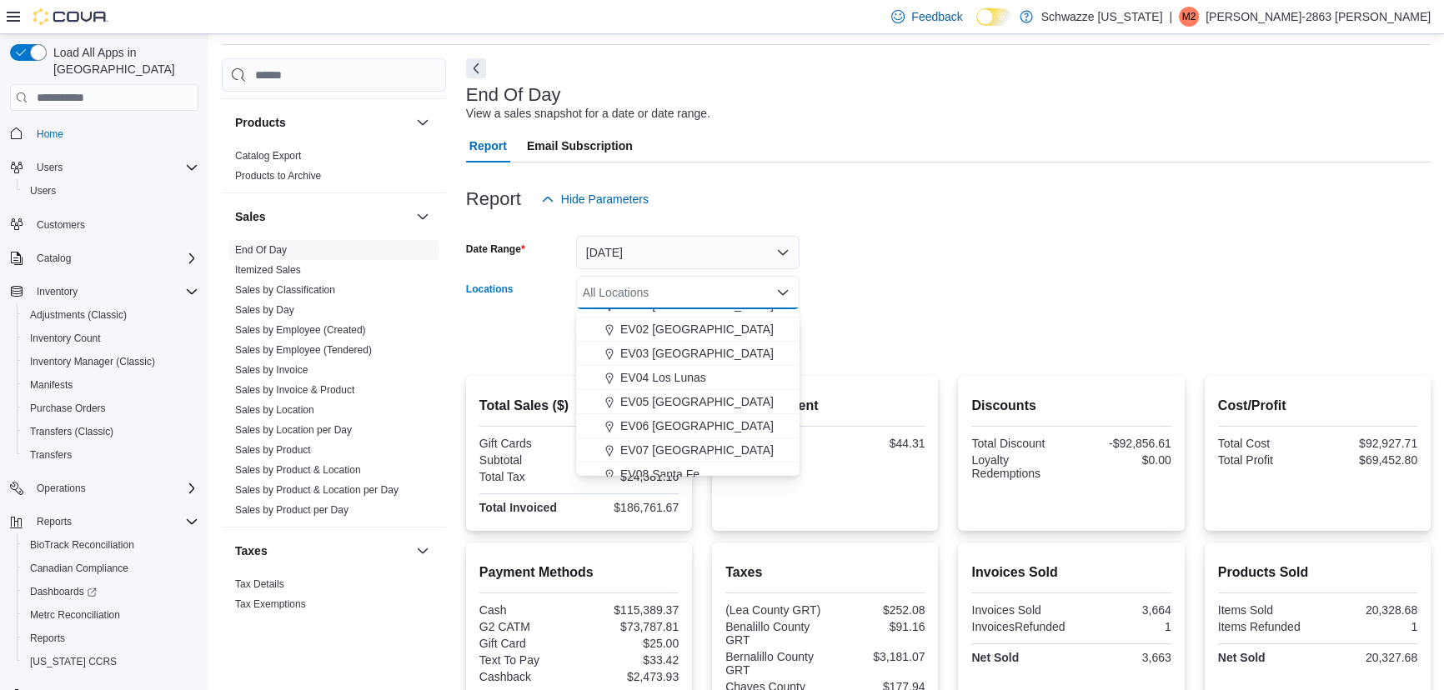
scroll to position [75, 0]
click at [694, 433] on span "EV07 [GEOGRAPHIC_DATA]" at bounding box center [696, 439] width 153 height 17
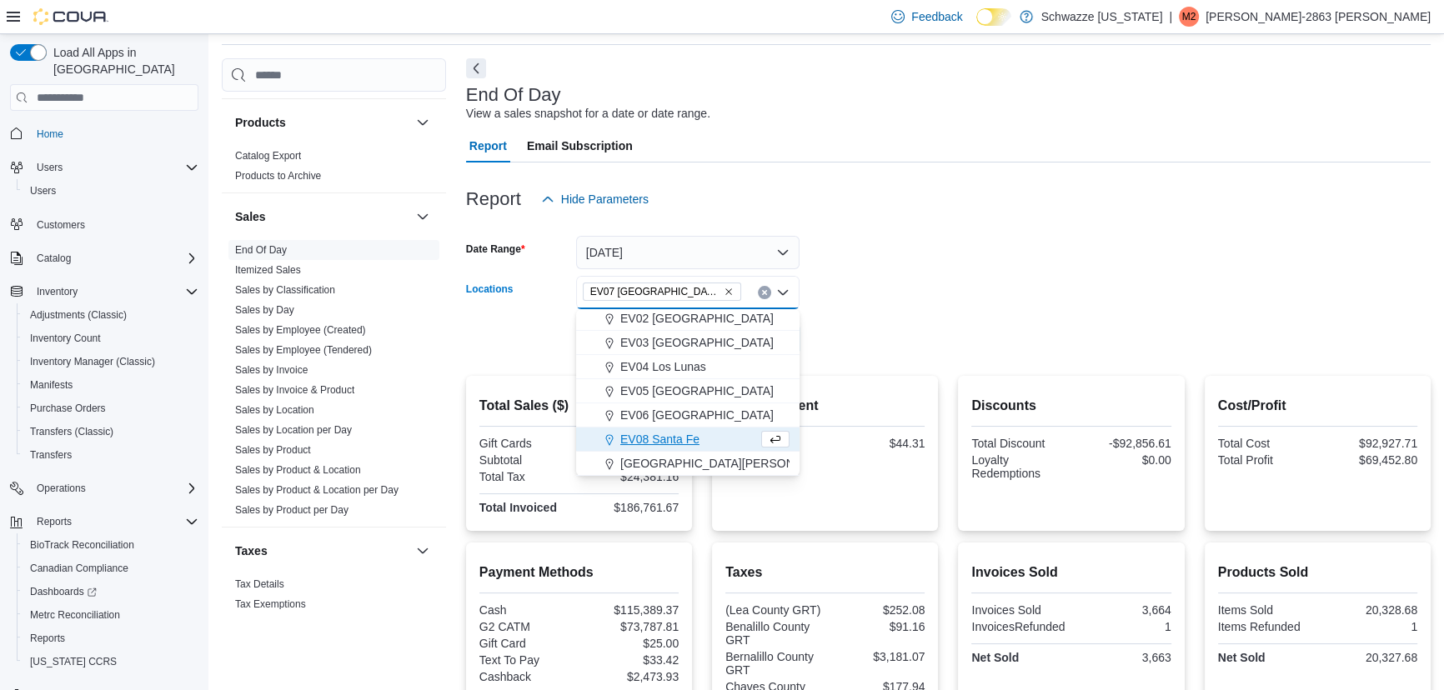
click at [865, 350] on form "Date Range [DATE] Locations [GEOGRAPHIC_DATA] [GEOGRAPHIC_DATA] Combo box. Sele…" at bounding box center [948, 286] width 965 height 140
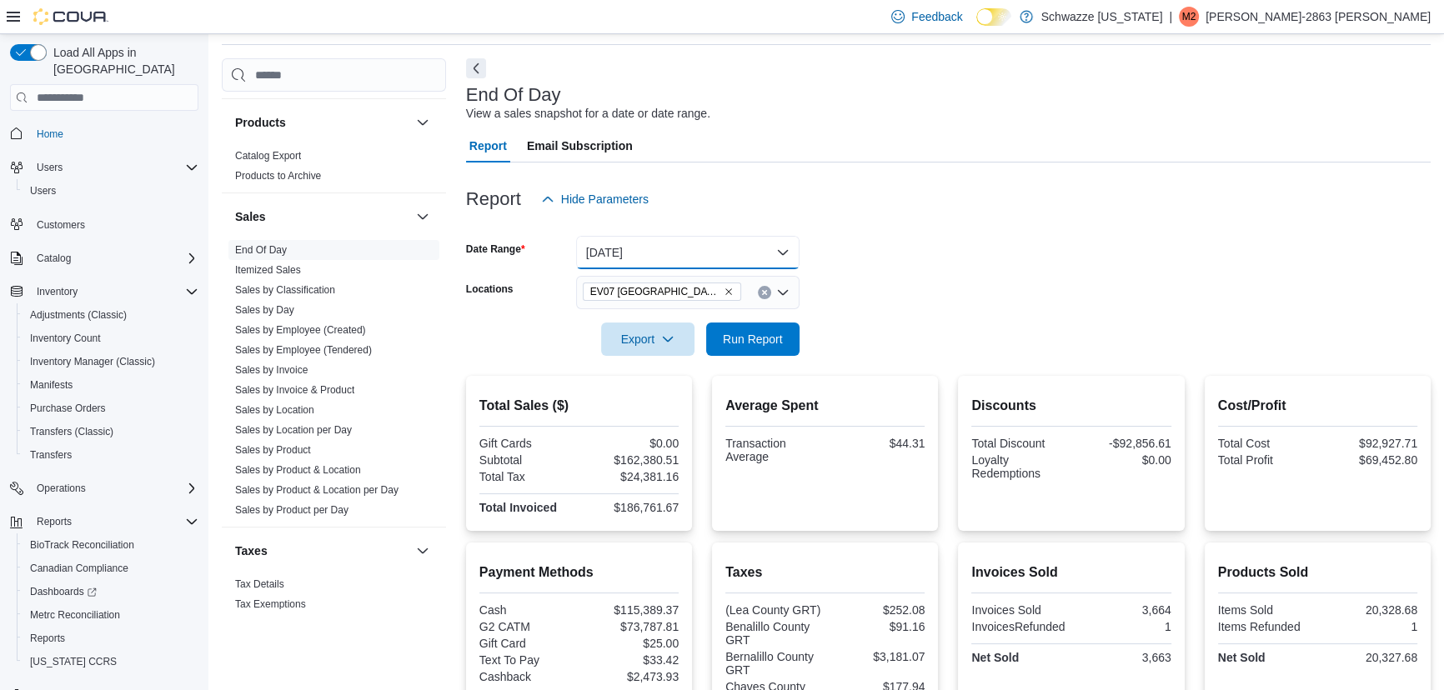
click at [739, 240] on button "[DATE]" at bounding box center [687, 252] width 223 height 33
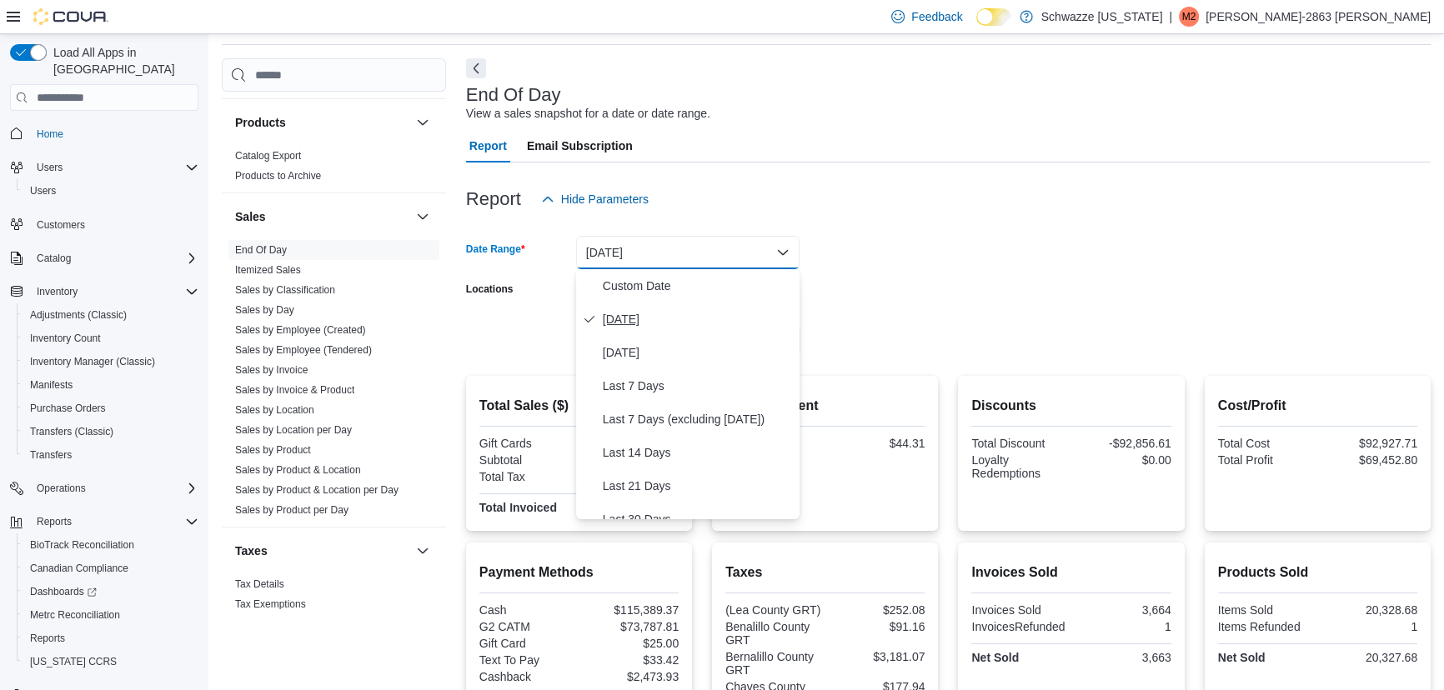
click at [694, 317] on span "[DATE]" at bounding box center [698, 319] width 190 height 20
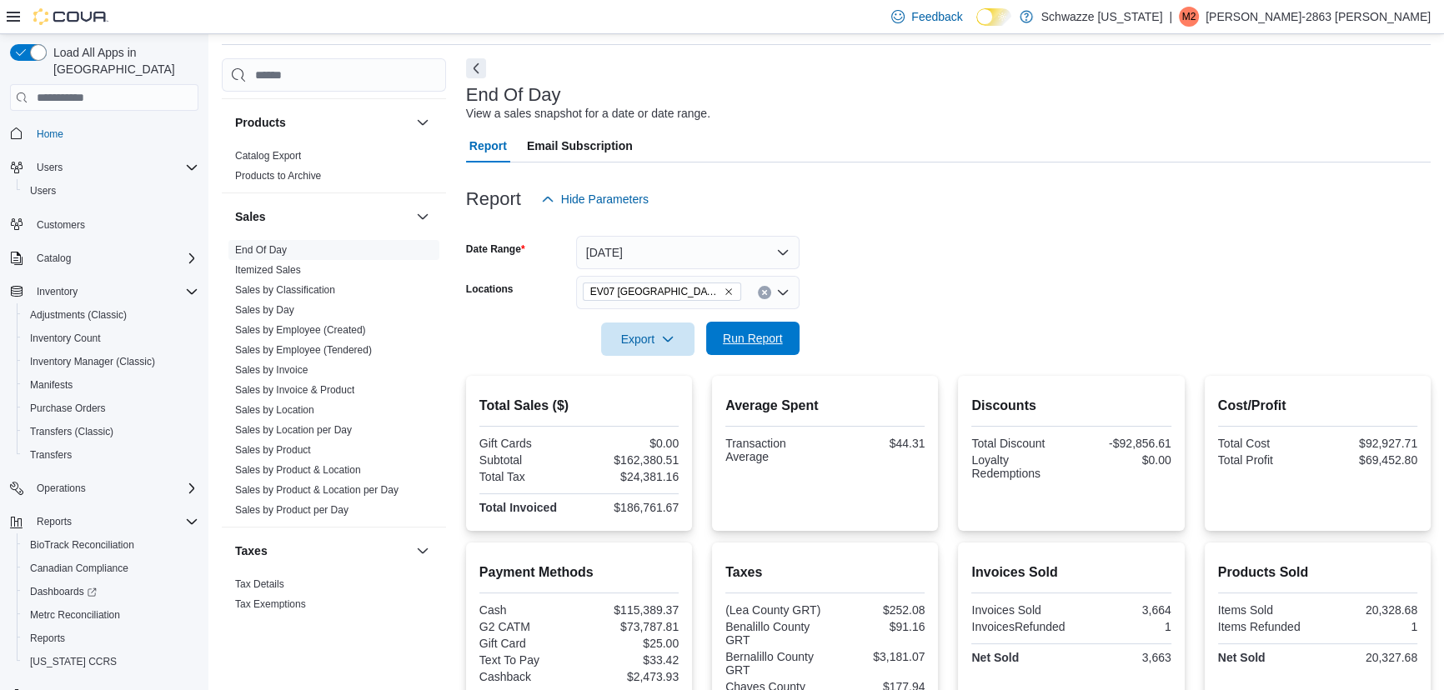
click at [751, 342] on span "Run Report" at bounding box center [753, 338] width 60 height 17
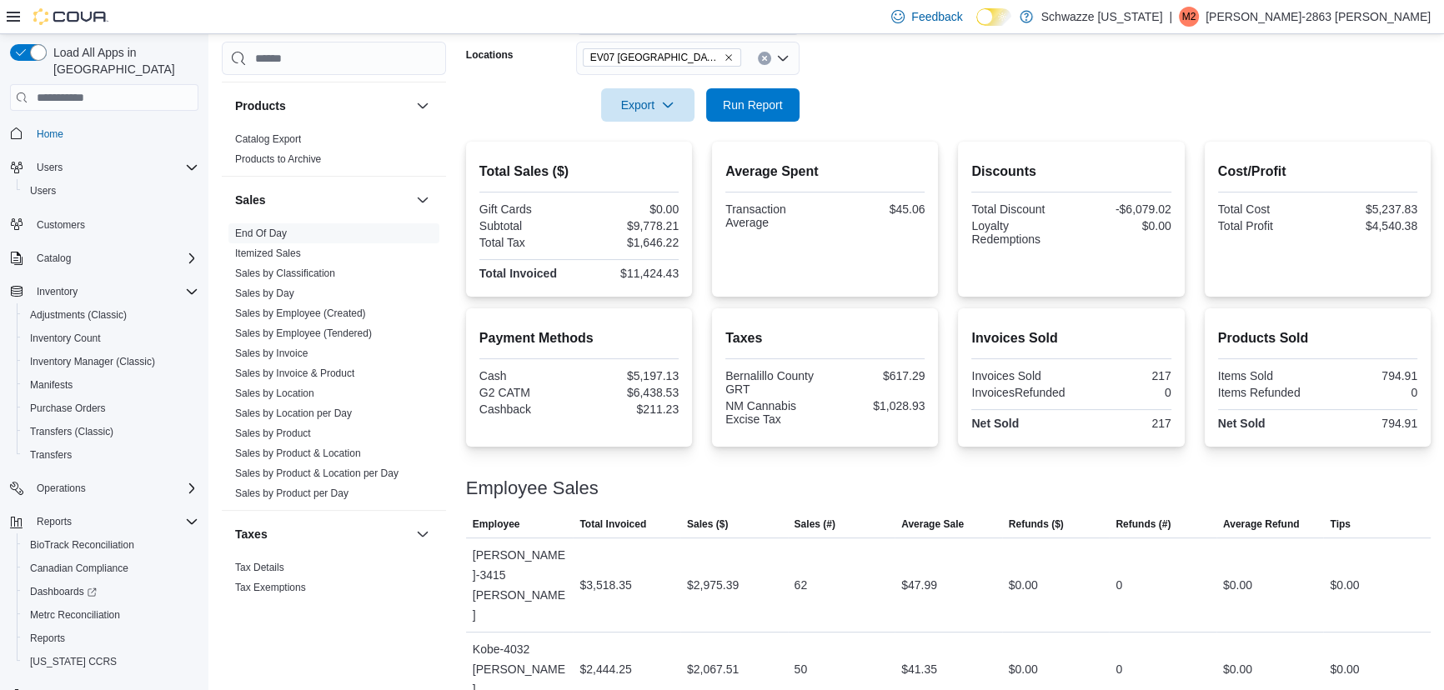
scroll to position [322, 0]
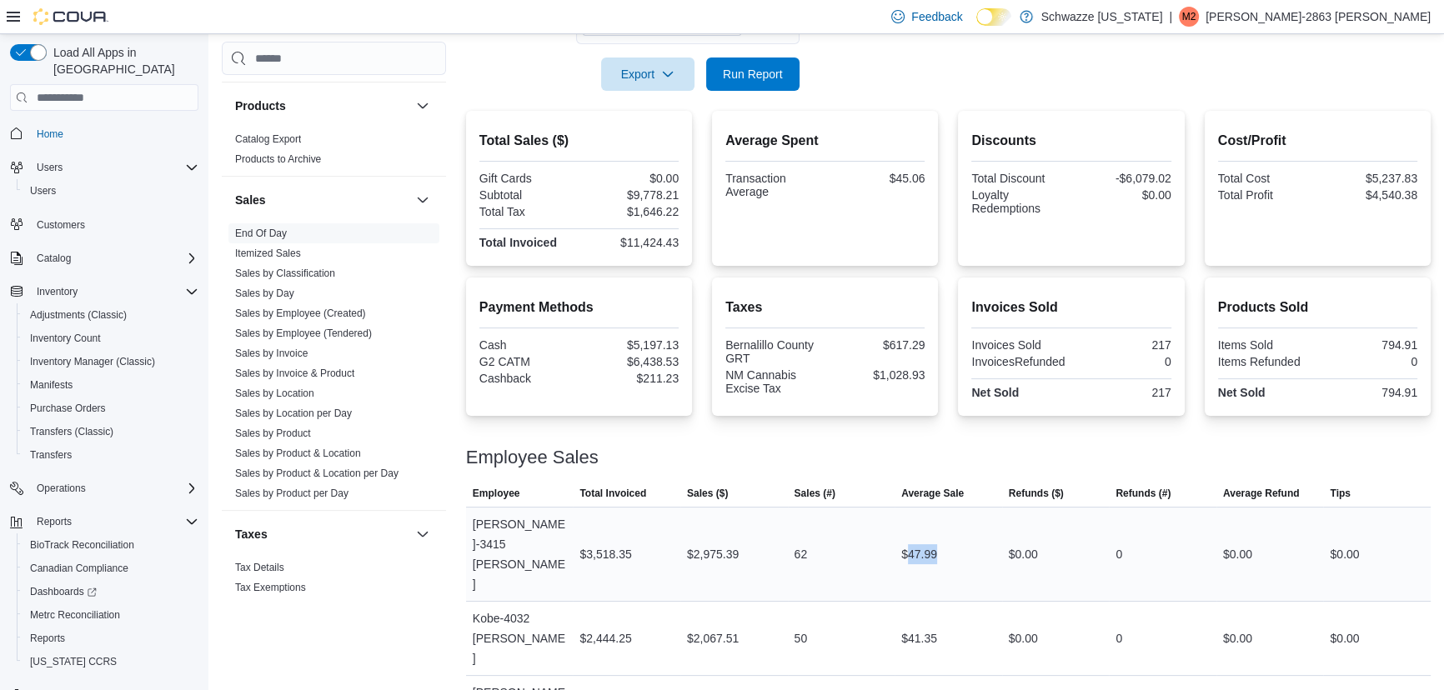
drag, startPoint x: 914, startPoint y: 531, endPoint x: 967, endPoint y: 539, distance: 53.9
click at [967, 539] on div "$47.99" at bounding box center [948, 554] width 108 height 33
click at [970, 540] on div "$47.99" at bounding box center [948, 554] width 108 height 33
drag, startPoint x: 1160, startPoint y: 391, endPoint x: 1196, endPoint y: 390, distance: 36.7
click at [1196, 390] on div "Payment Methods Cash $5,197.13 G2 CATM $6,438.53 Cashback $211.23 Taxes Bernali…" at bounding box center [948, 347] width 965 height 138
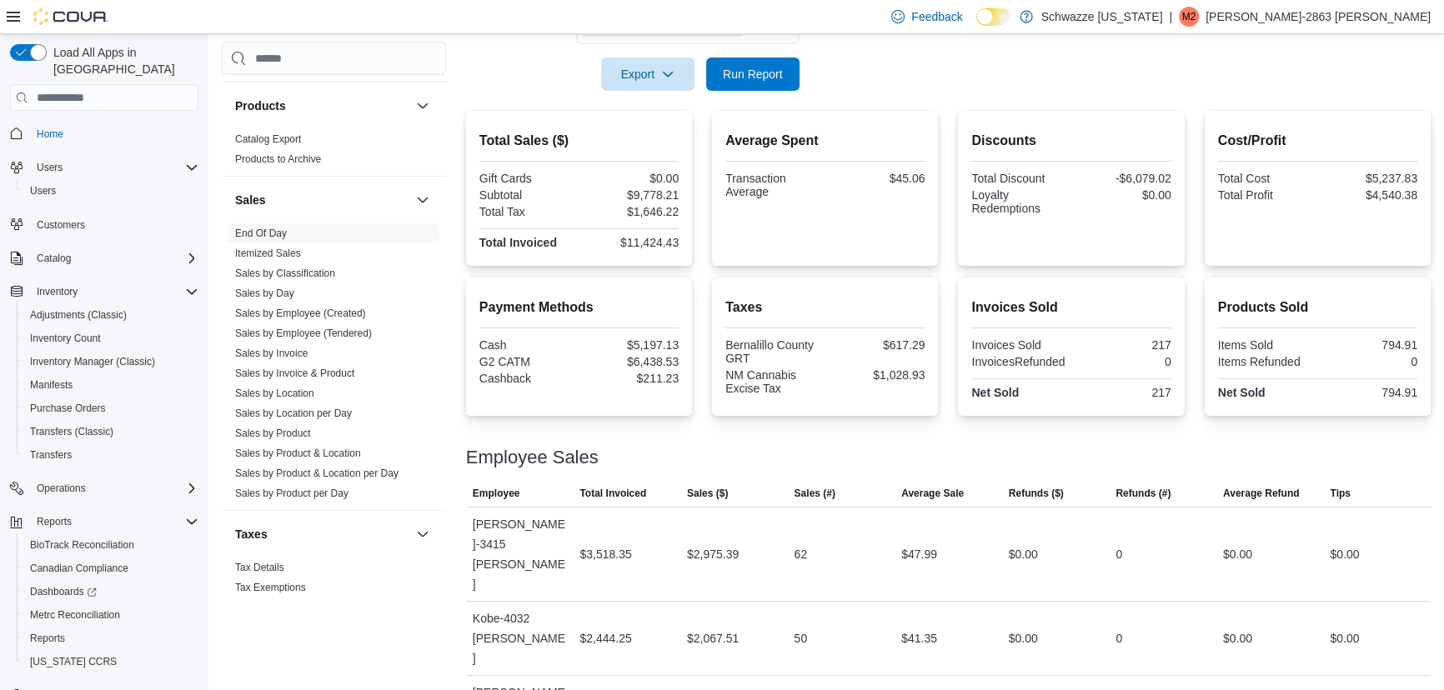
click at [1197, 435] on div at bounding box center [948, 438] width 965 height 20
drag, startPoint x: 1392, startPoint y: 391, endPoint x: 1426, endPoint y: 394, distance: 34.3
click at [1417, 394] on div "794.91" at bounding box center [1368, 392] width 97 height 13
click at [1405, 428] on div at bounding box center [948, 438] width 965 height 20
click at [1401, 341] on div "794.91" at bounding box center [1368, 344] width 97 height 13
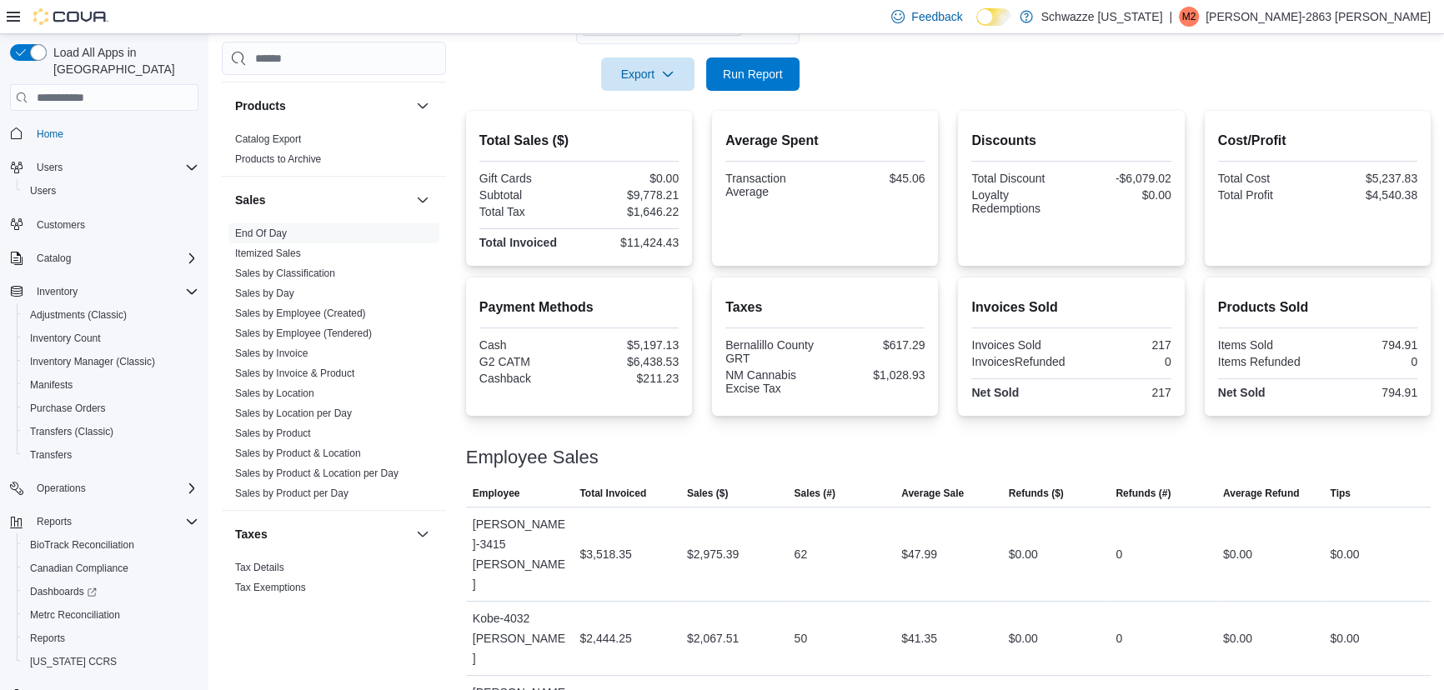
click at [1392, 349] on div "794.91" at bounding box center [1368, 344] width 97 height 13
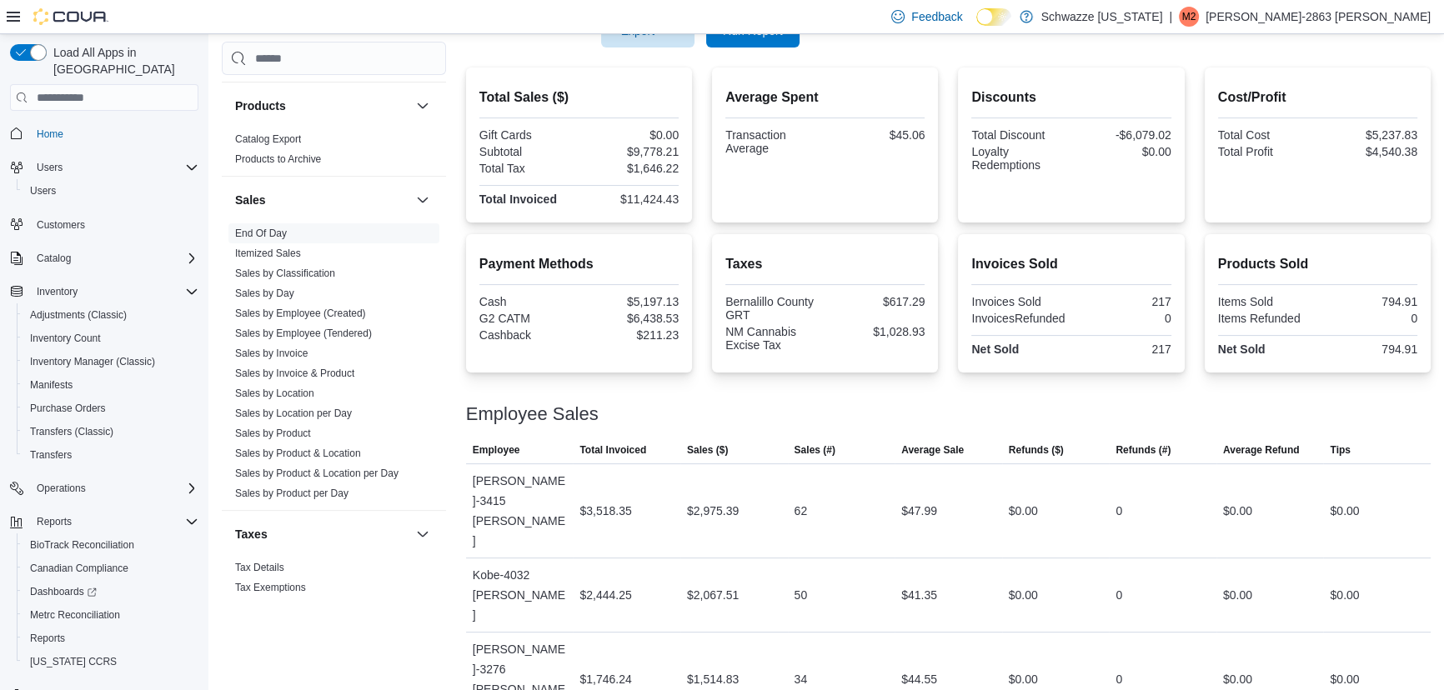
scroll to position [457, 0]
